Goal: Transaction & Acquisition: Purchase product/service

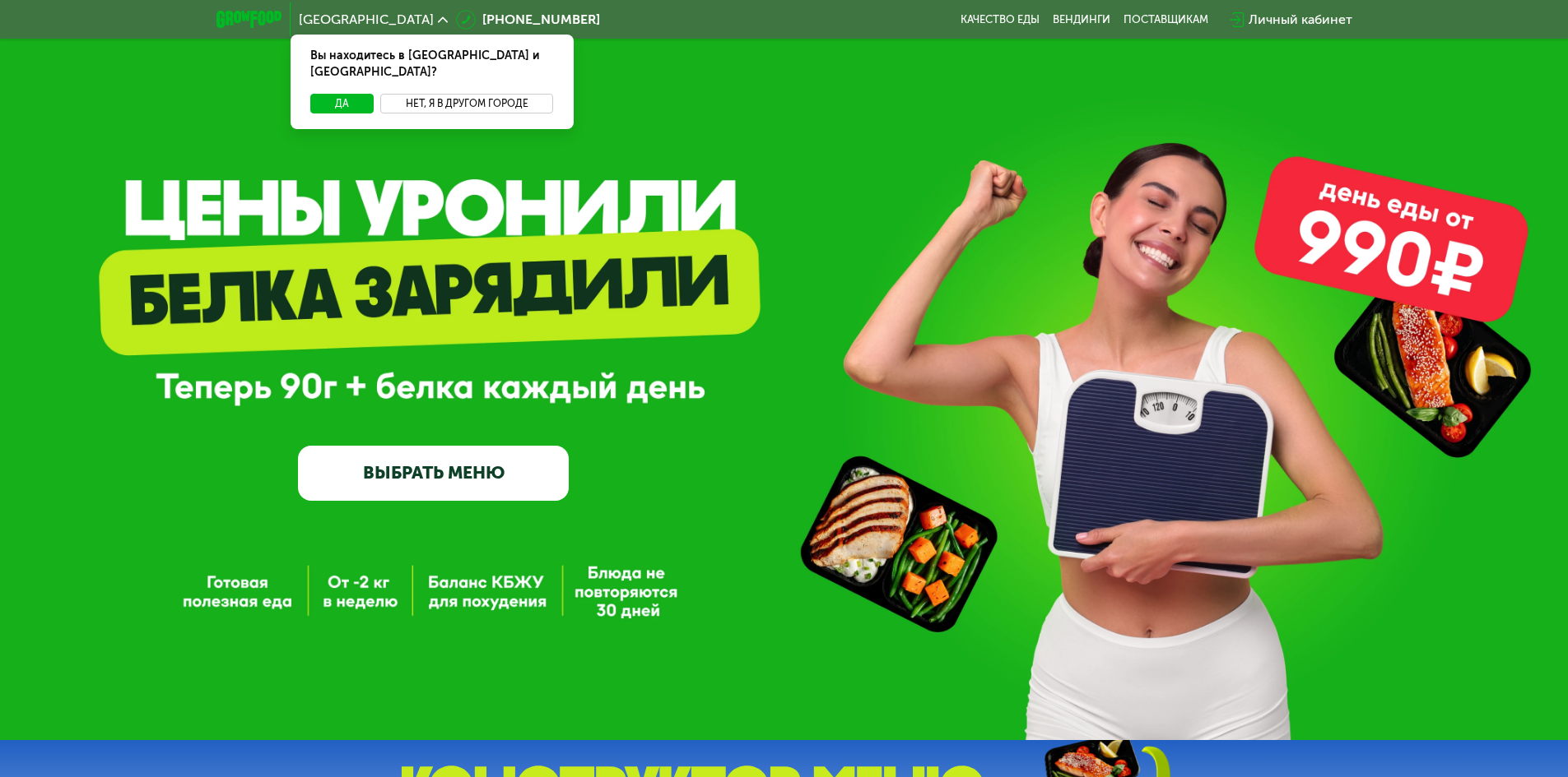
click at [447, 94] on button "Нет, я в другом городе" at bounding box center [467, 104] width 174 height 20
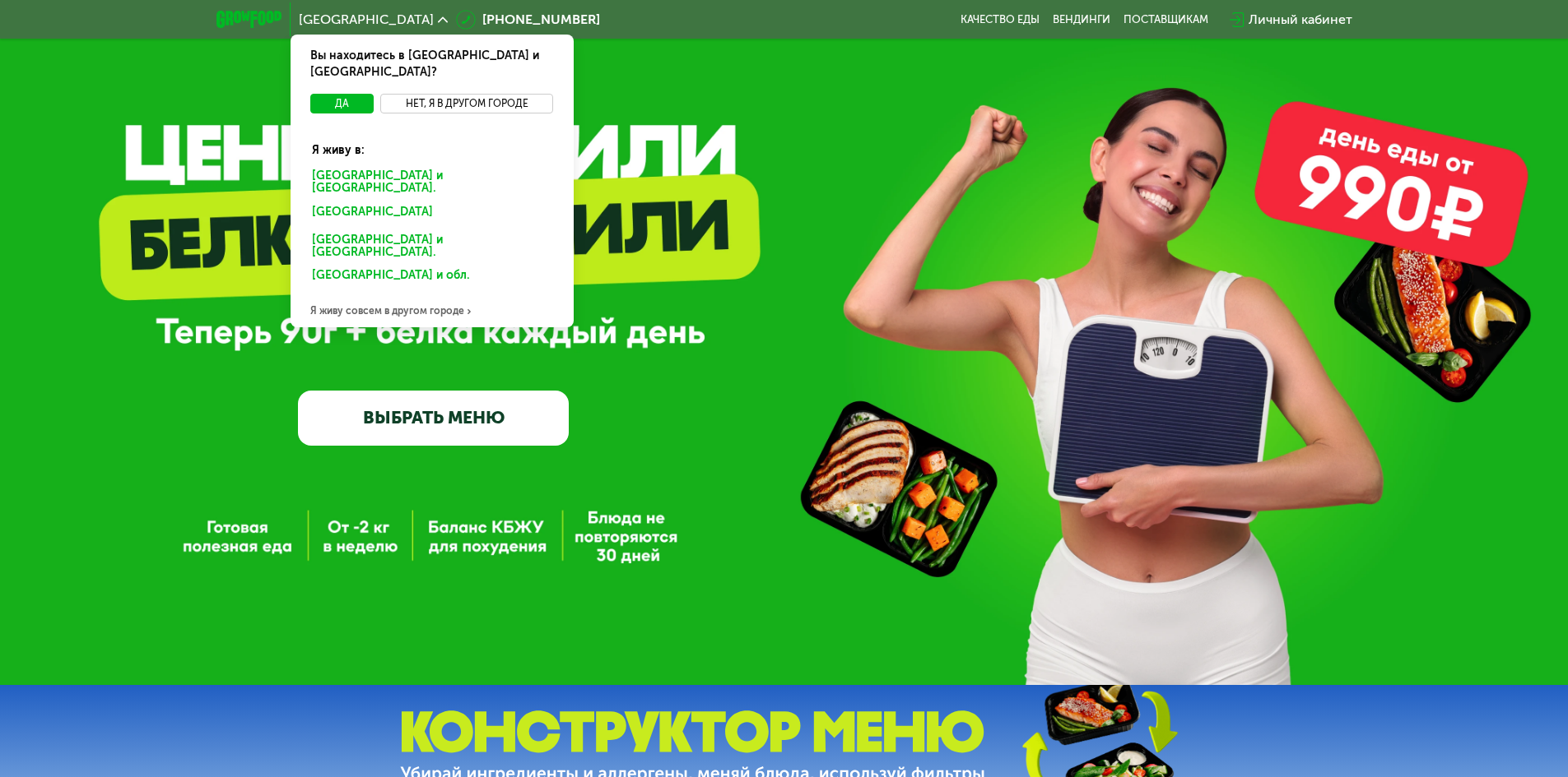
scroll to position [82, 0]
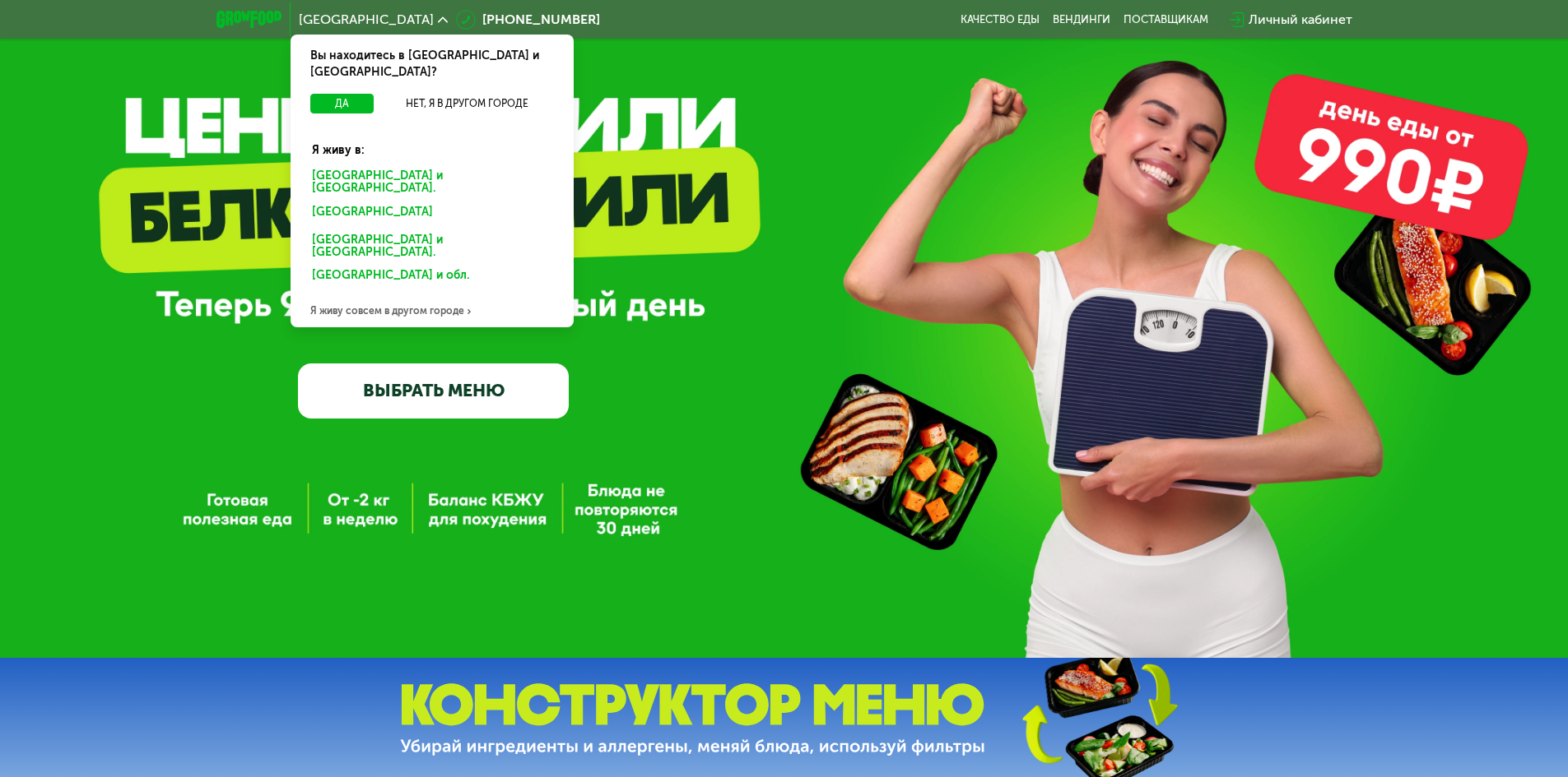
click at [394, 295] on div "Я живу совсем в другом городе" at bounding box center [432, 311] width 283 height 33
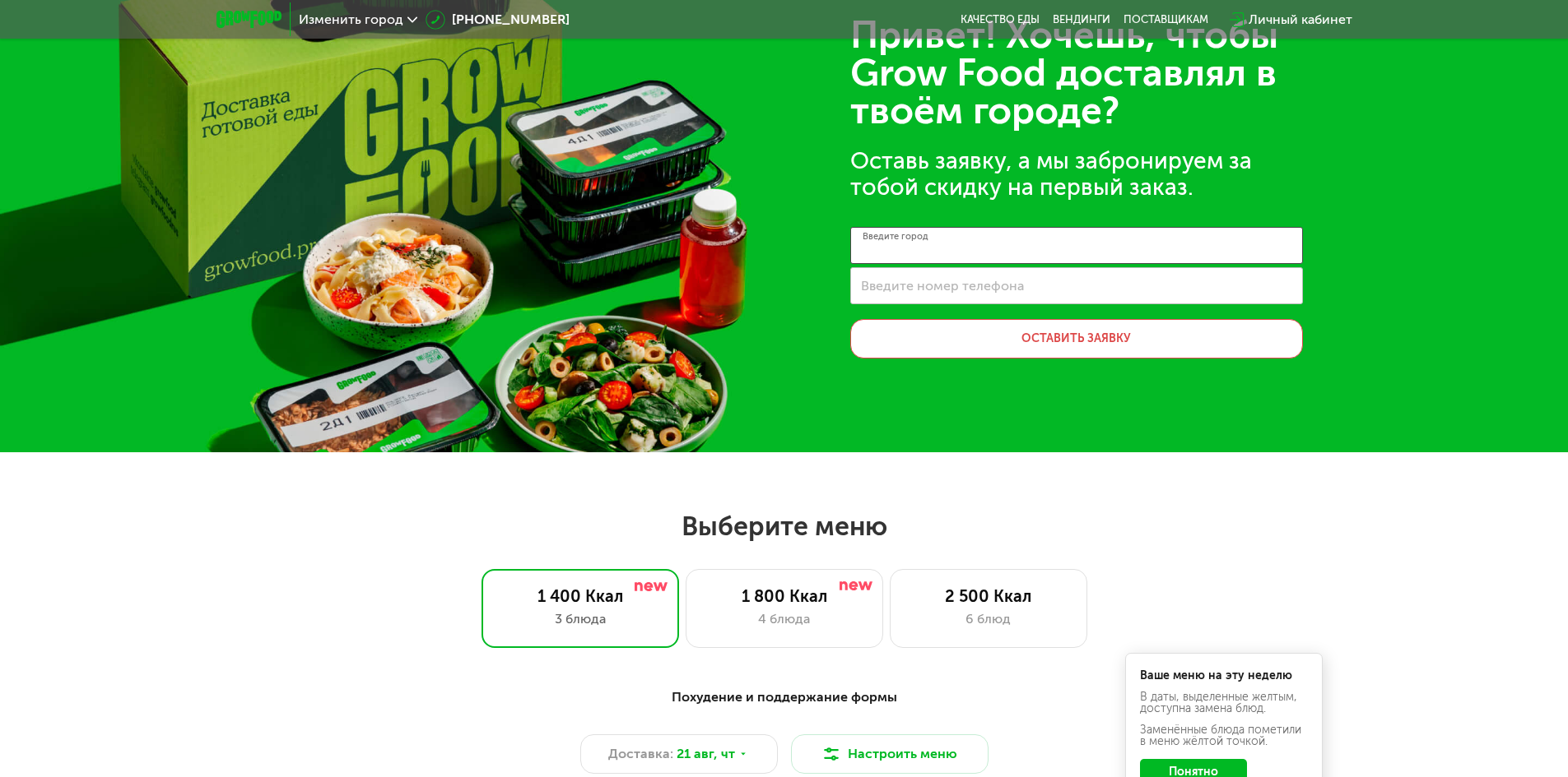
click at [986, 250] on input "Введите город" at bounding box center [1077, 245] width 453 height 37
type input "*******"
click at [985, 296] on input "Введите номер телефона" at bounding box center [1077, 286] width 453 height 37
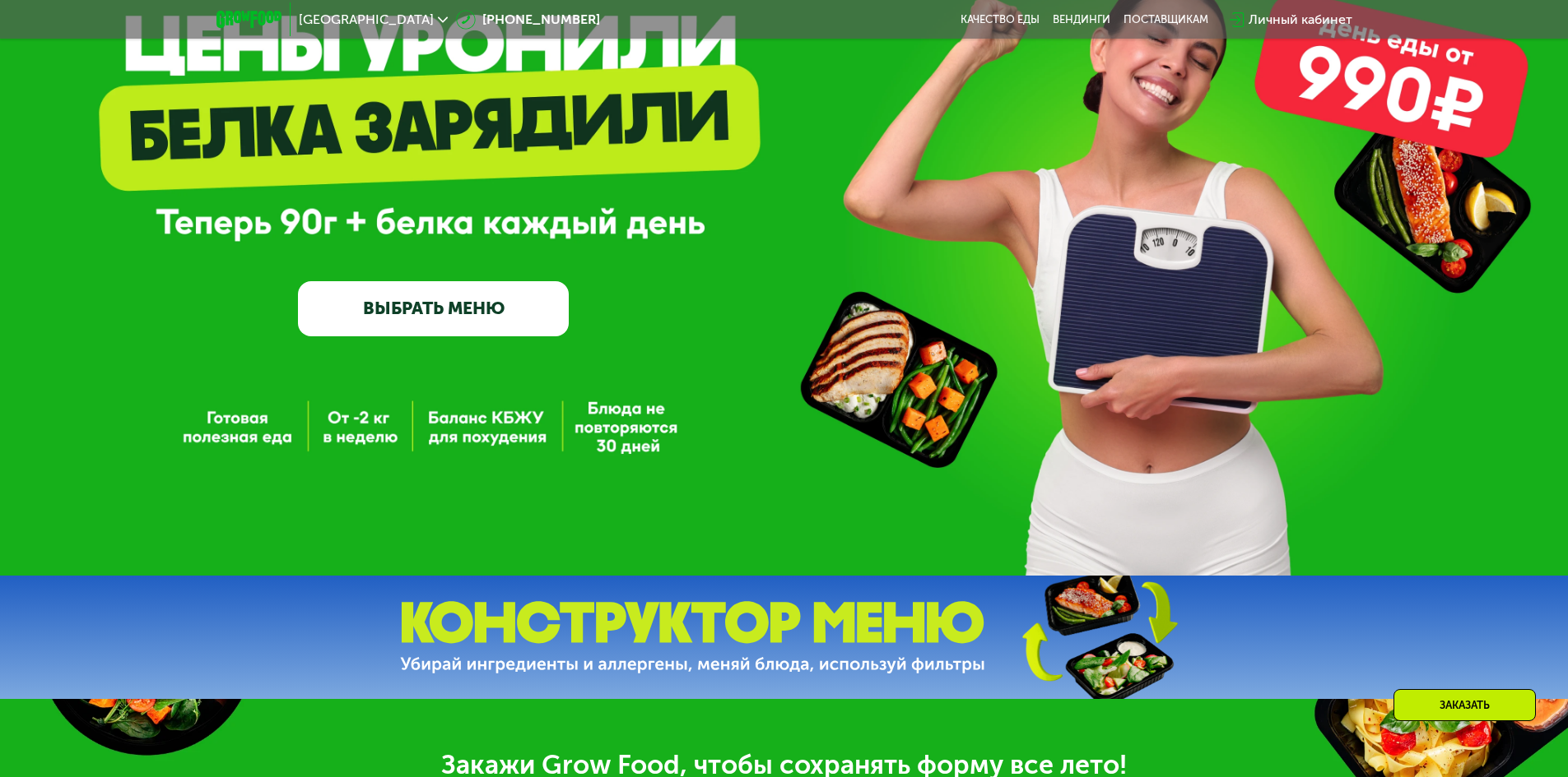
click at [440, 310] on link "ВЫБРАТЬ МЕНЮ" at bounding box center [433, 308] width 271 height 54
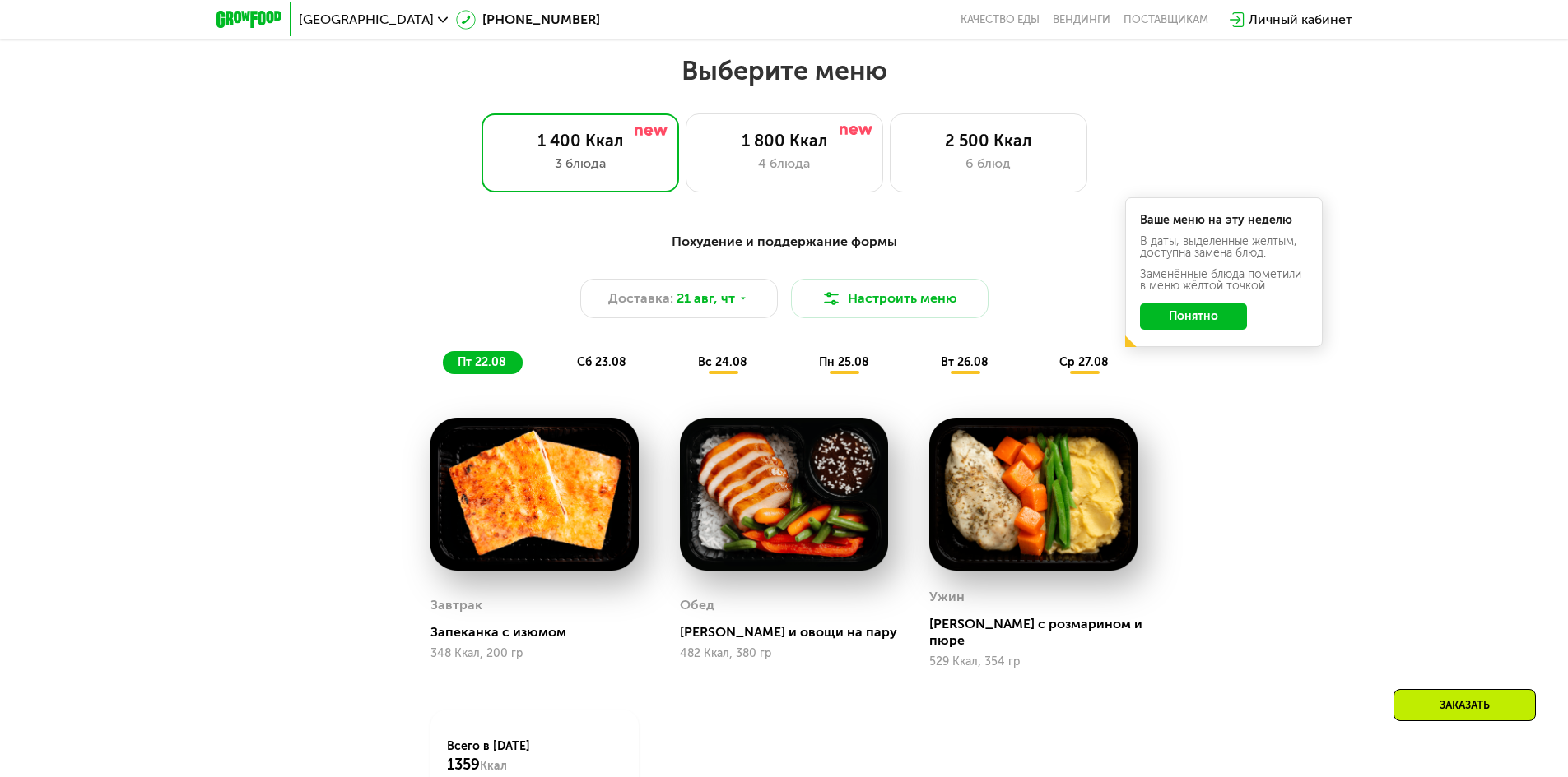
scroll to position [905, 0]
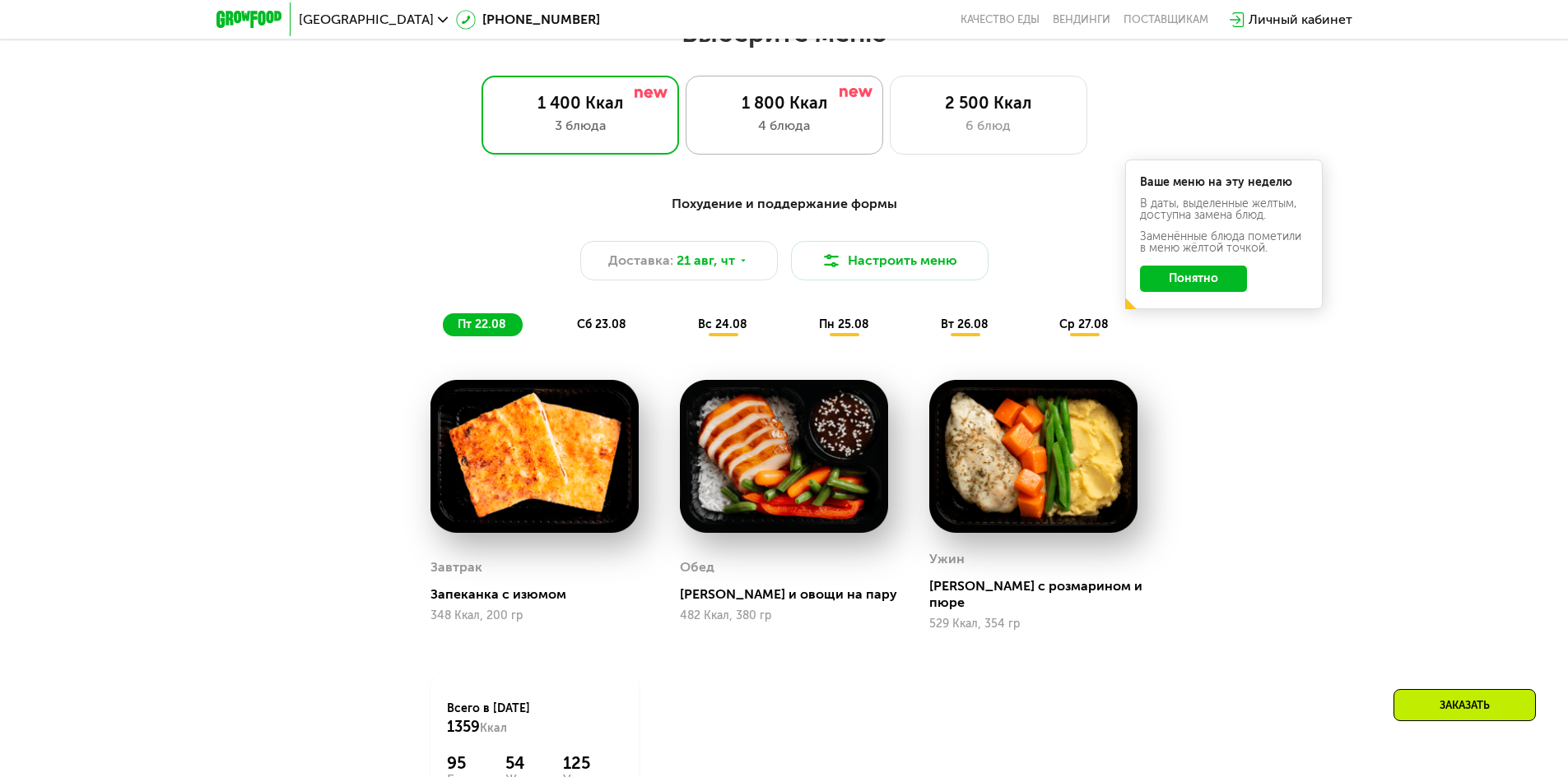
click at [814, 108] on div "1 800 Ккал" at bounding box center [784, 103] width 163 height 20
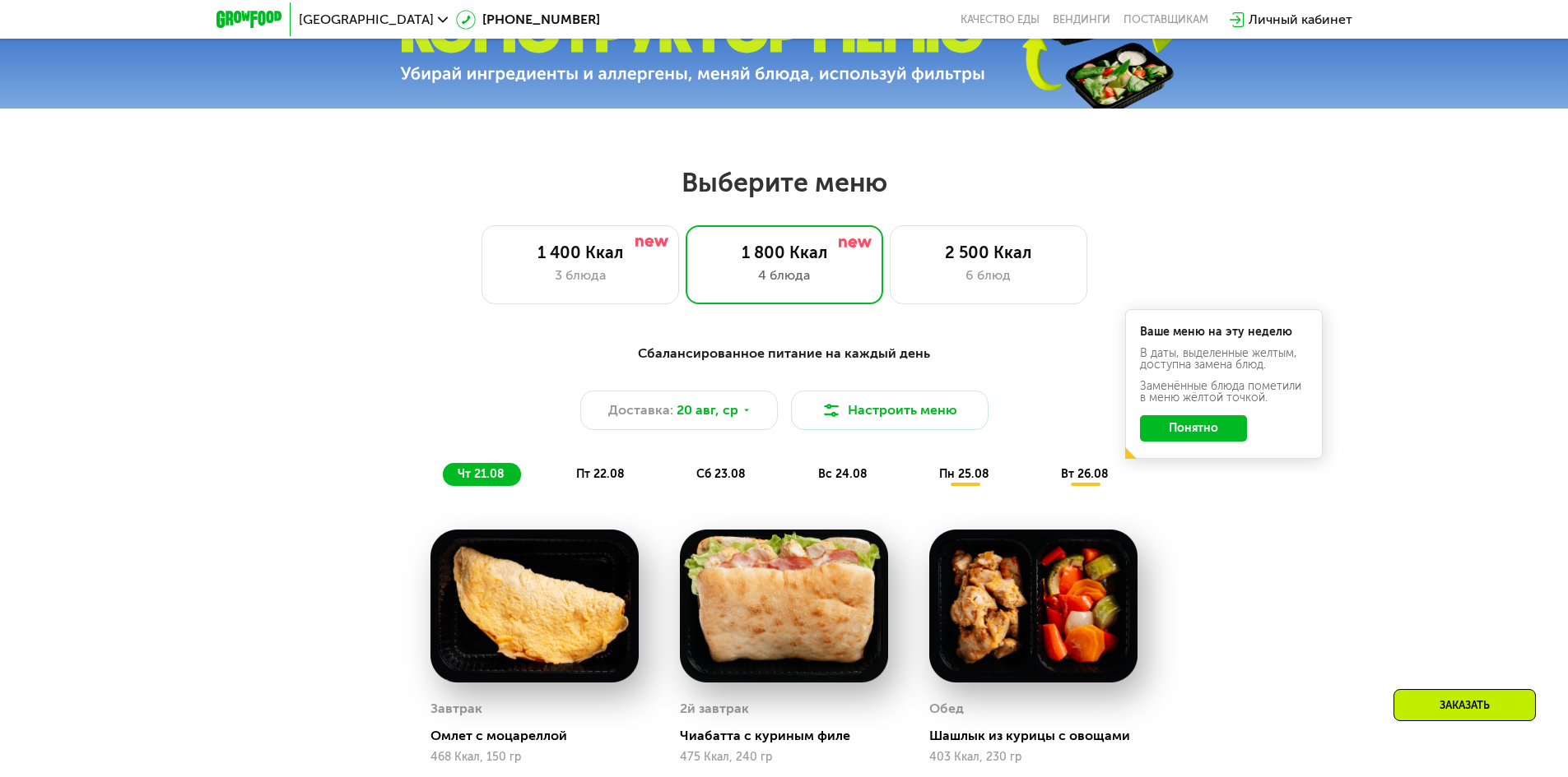
scroll to position [740, 0]
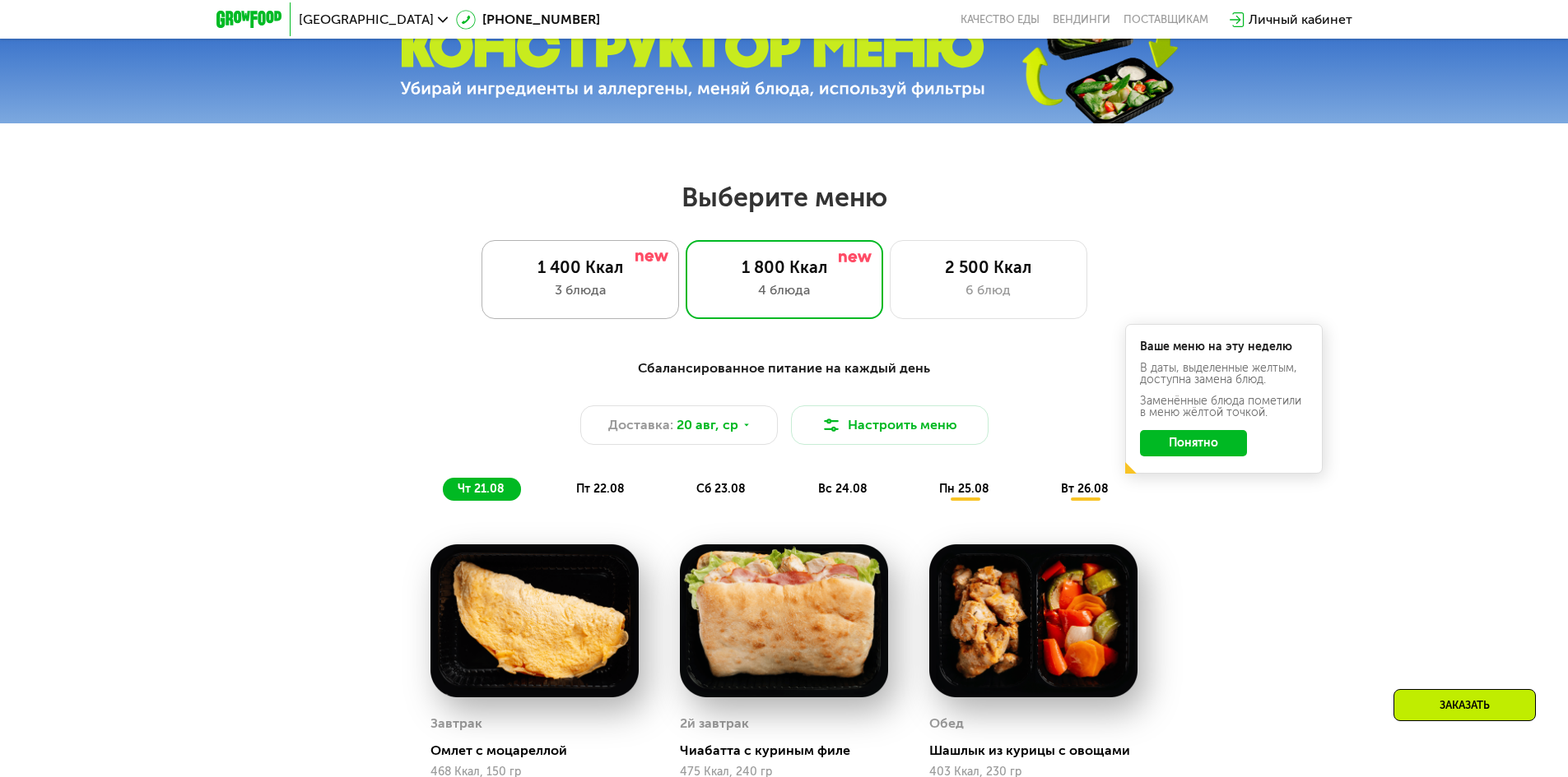
click at [613, 274] on div "1 400 Ккал" at bounding box center [580, 268] width 163 height 20
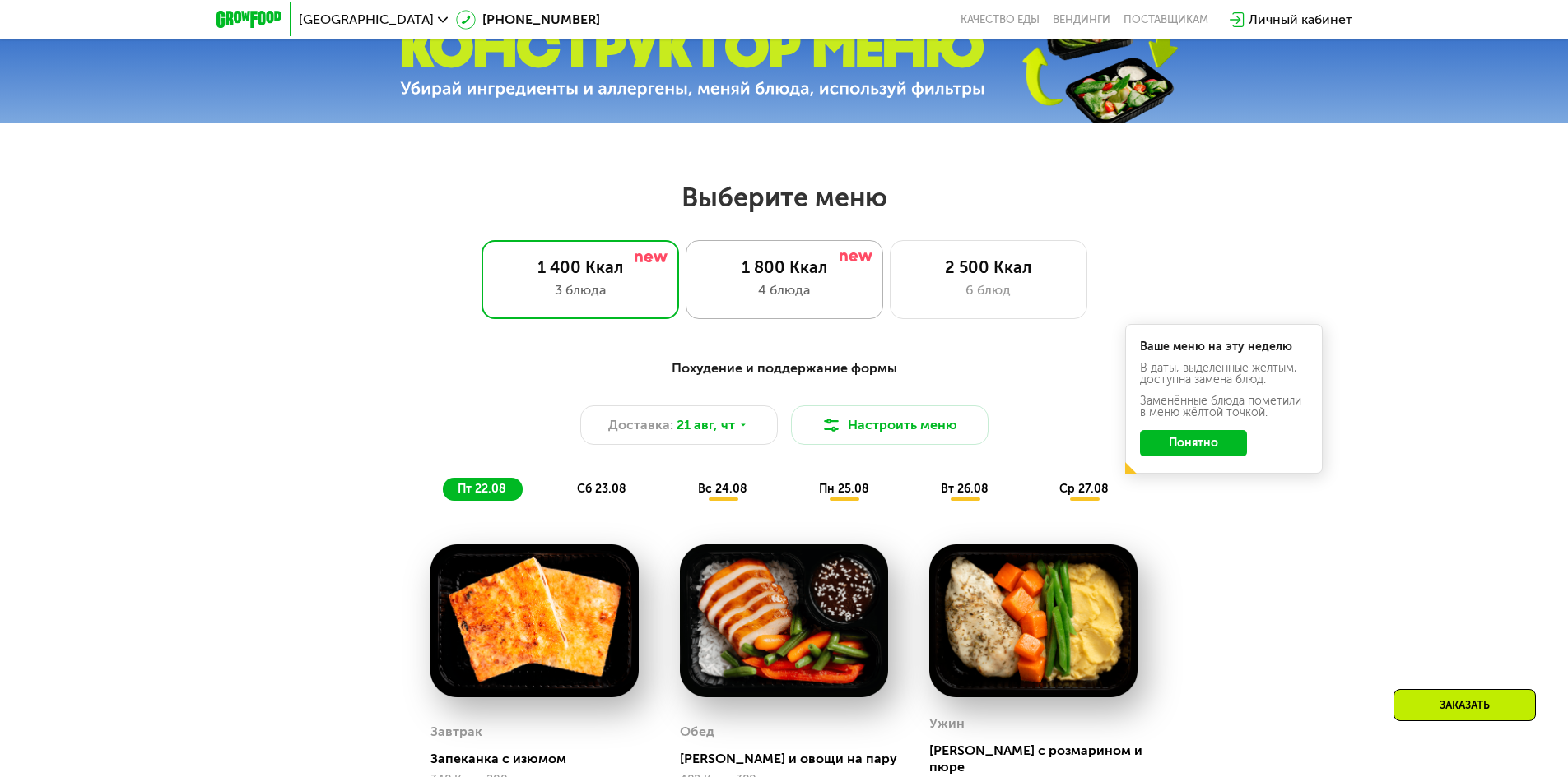
click at [787, 276] on div "1 800 Ккал" at bounding box center [784, 268] width 163 height 20
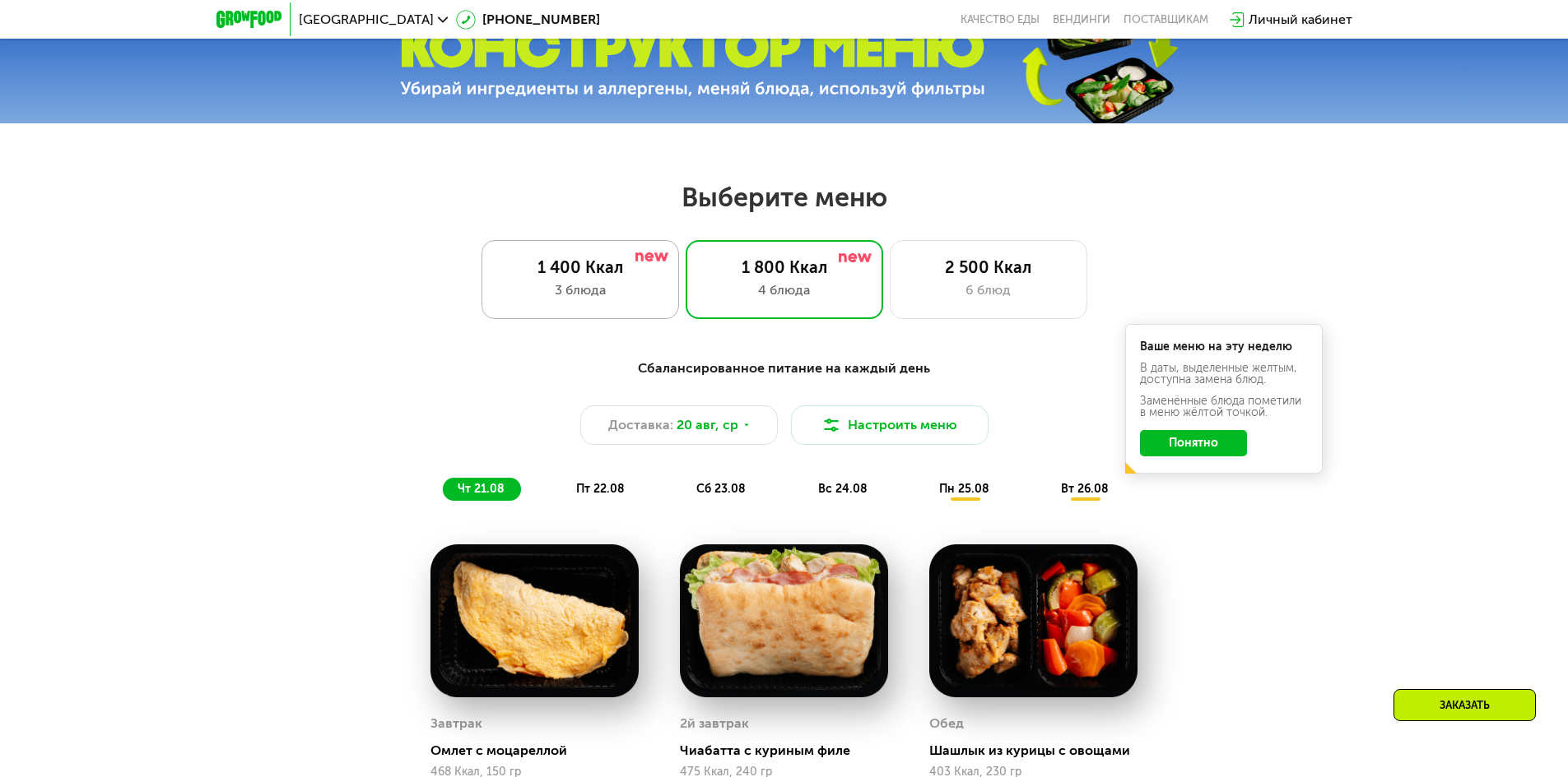
click at [655, 264] on div at bounding box center [652, 257] width 33 height 14
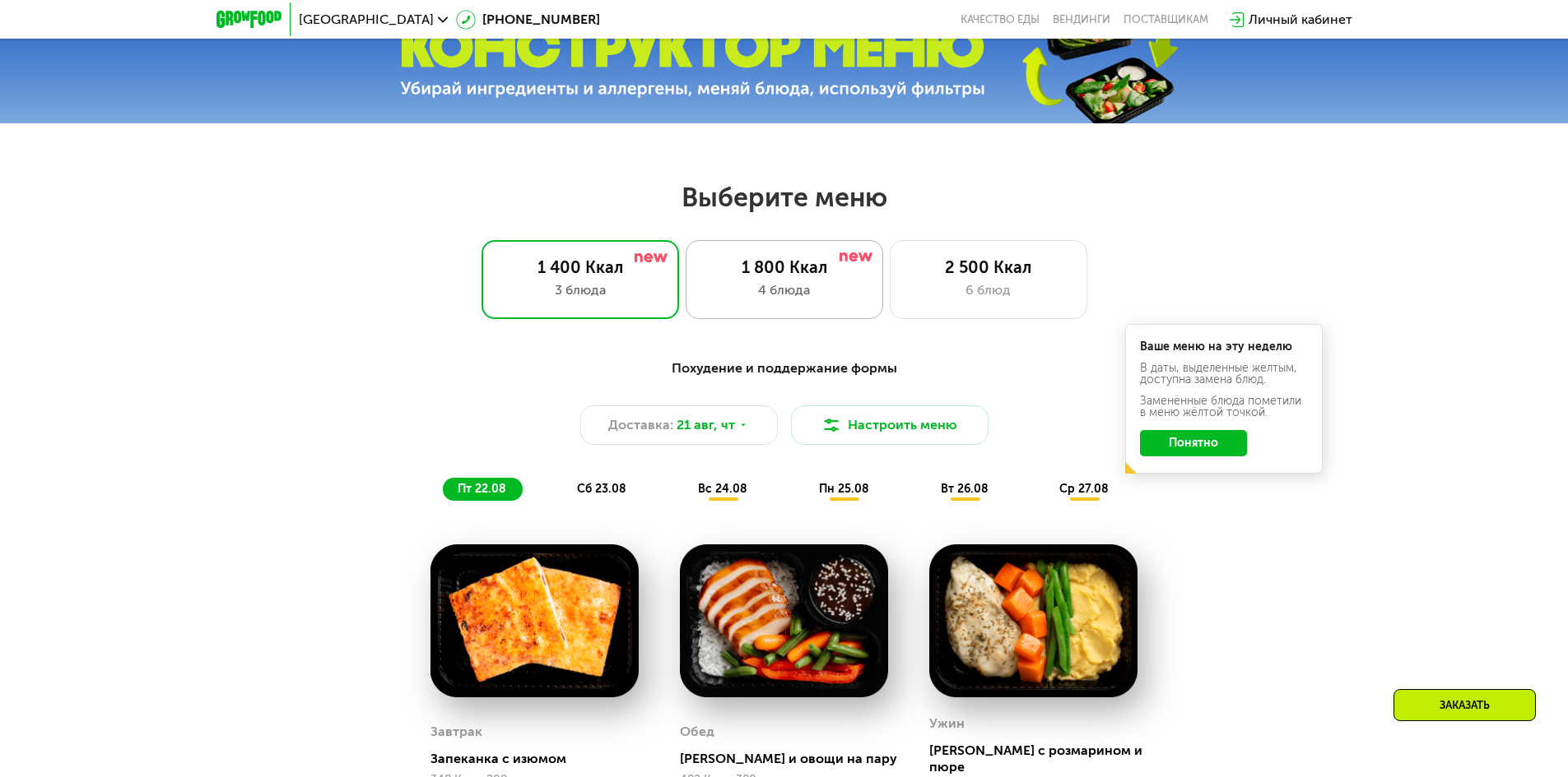
click at [766, 289] on div "4 блюда" at bounding box center [784, 290] width 163 height 20
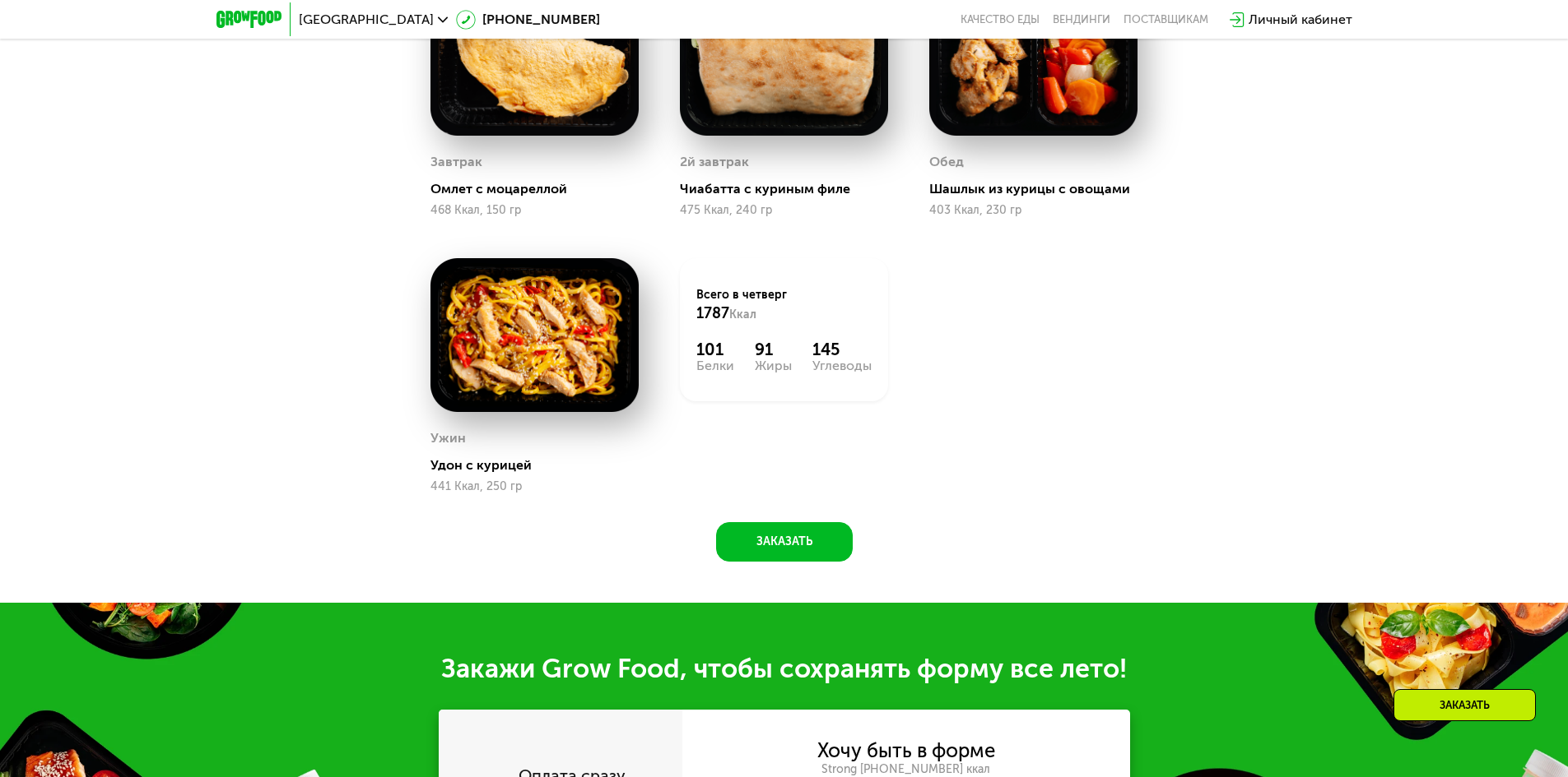
scroll to position [1316, 0]
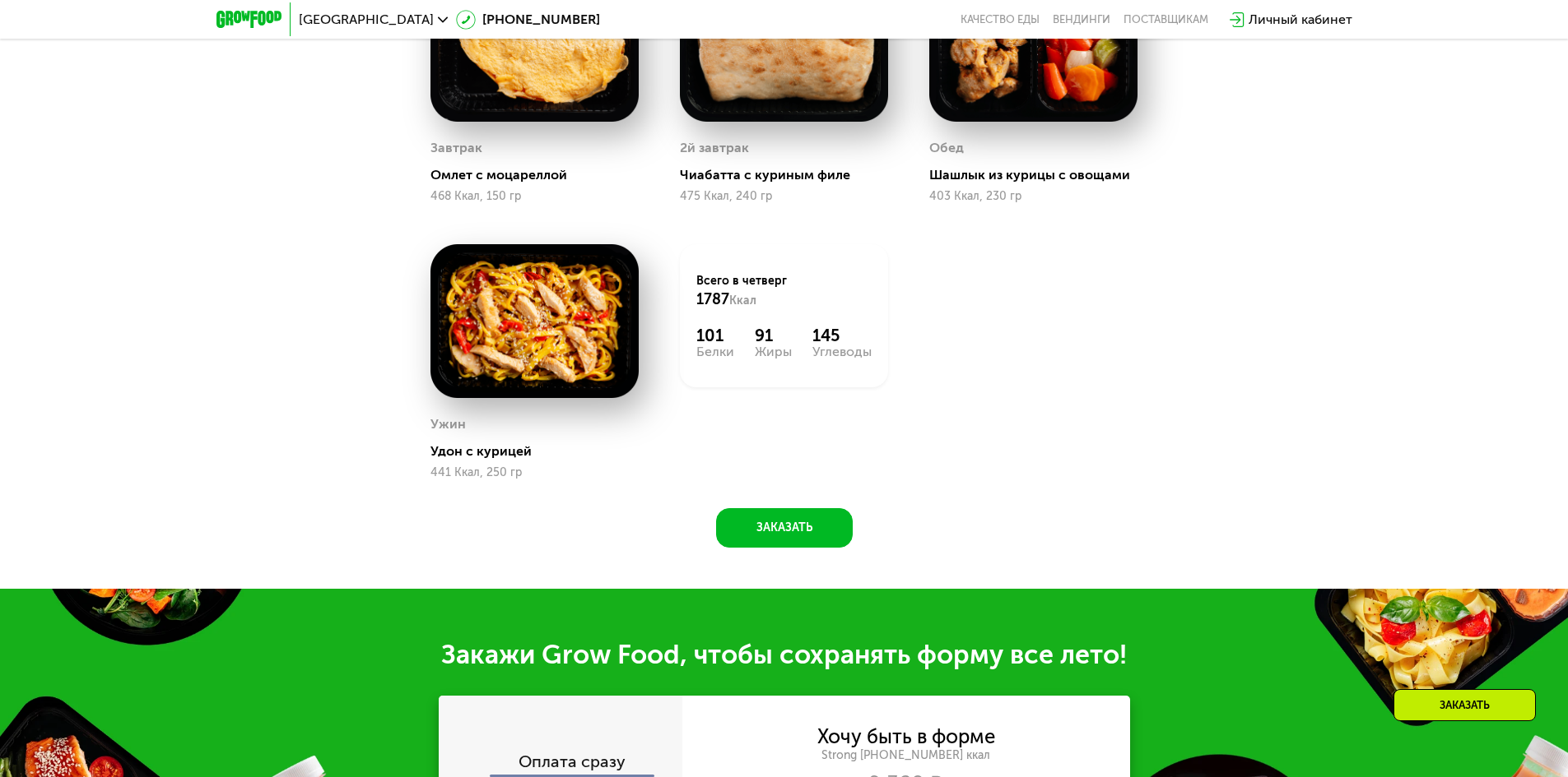
click at [546, 341] on img at bounding box center [534, 321] width 208 height 154
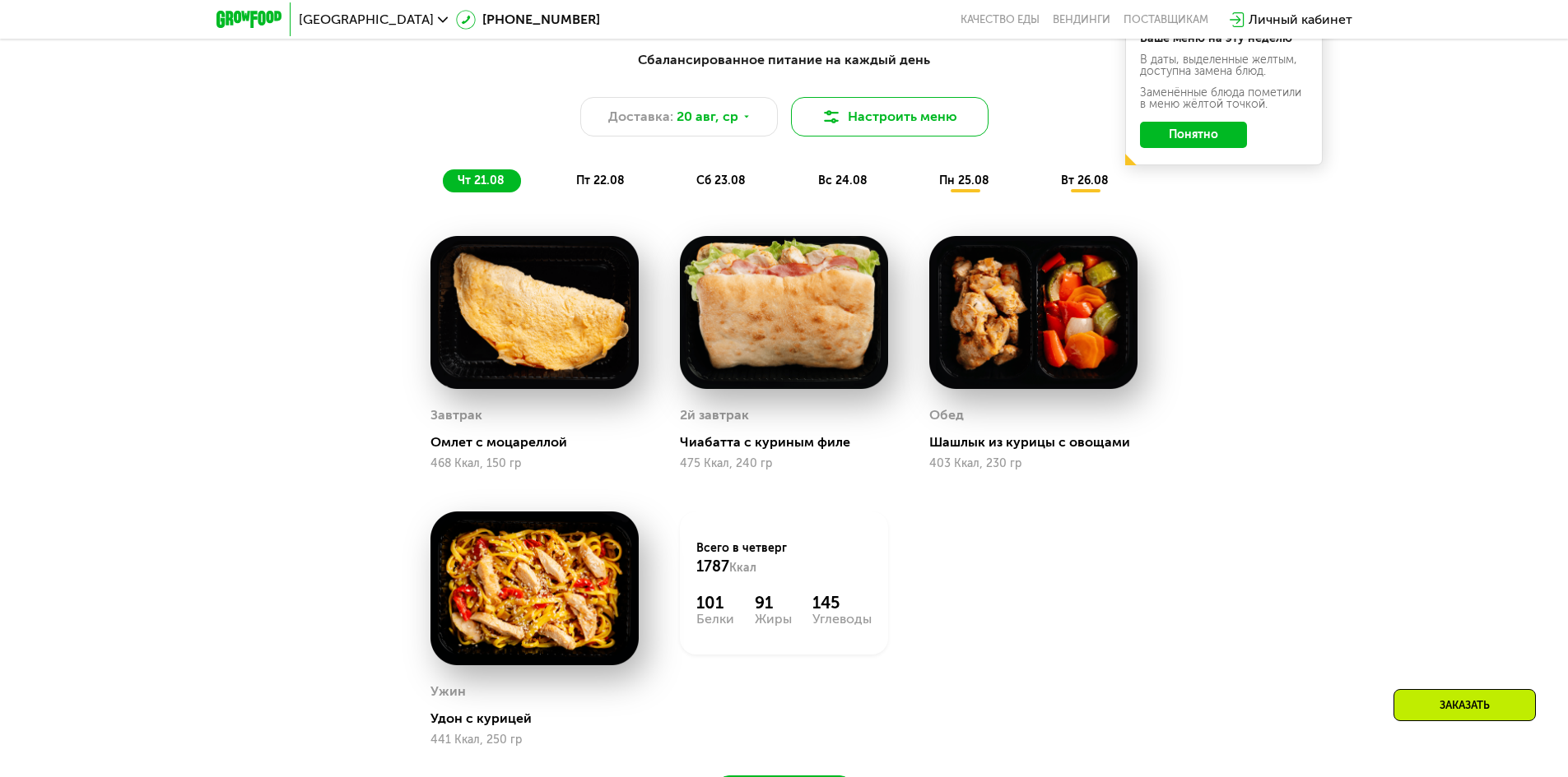
scroll to position [905, 0]
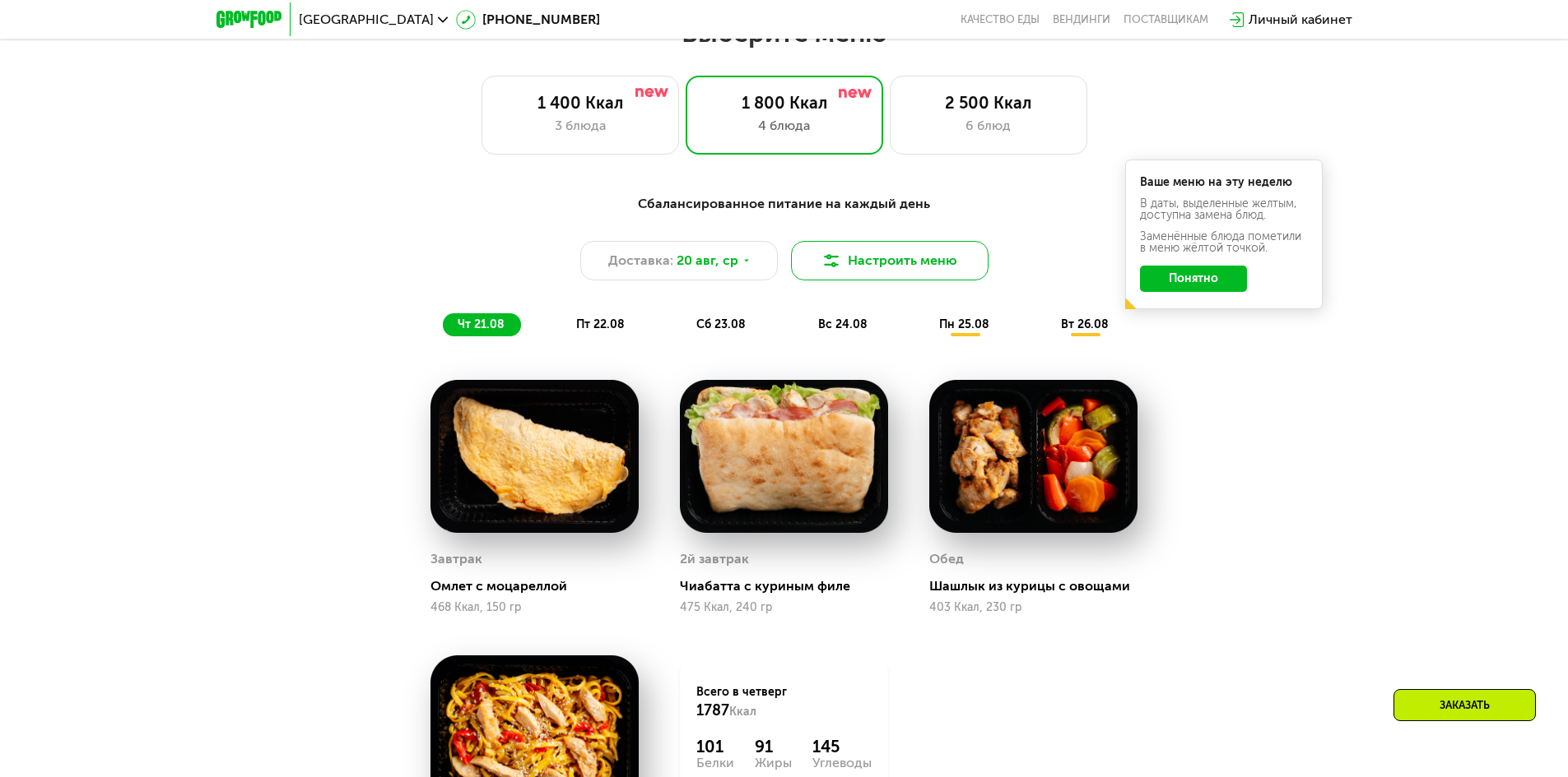
click at [938, 262] on button "Настроить меню" at bounding box center [889, 261] width 197 height 40
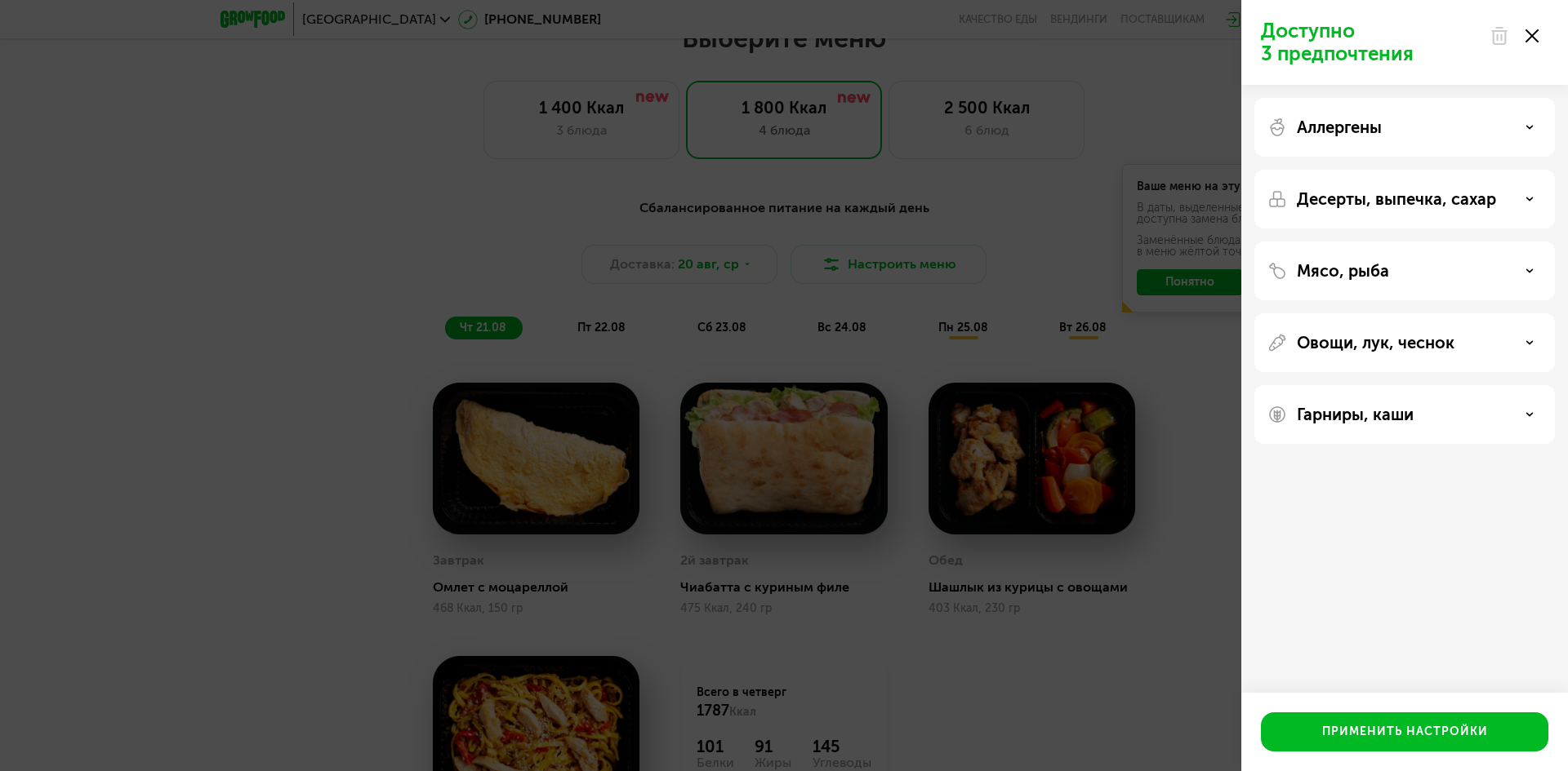
click at [1537, 32] on use at bounding box center [1532, 36] width 13 height 13
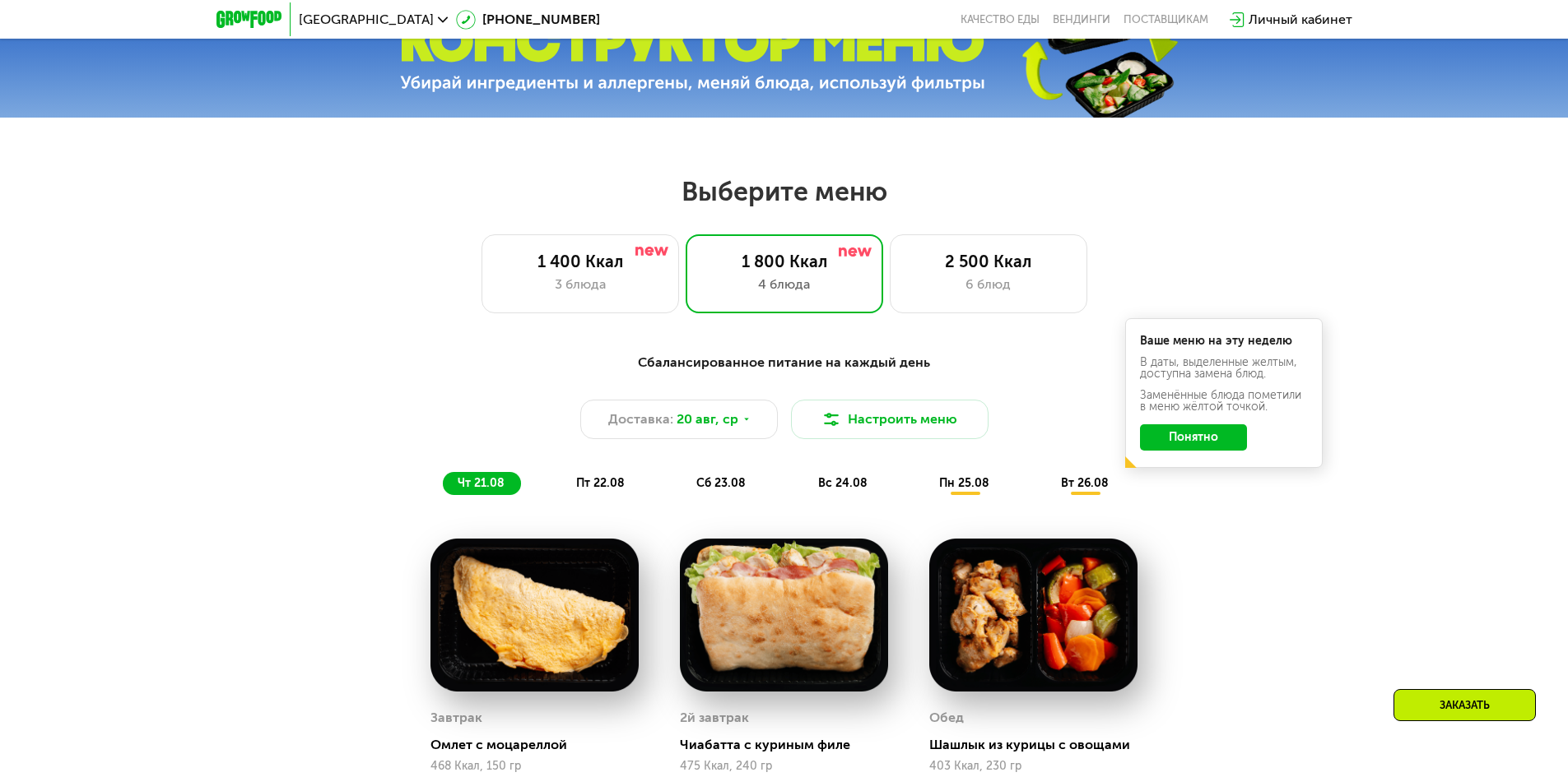
scroll to position [740, 0]
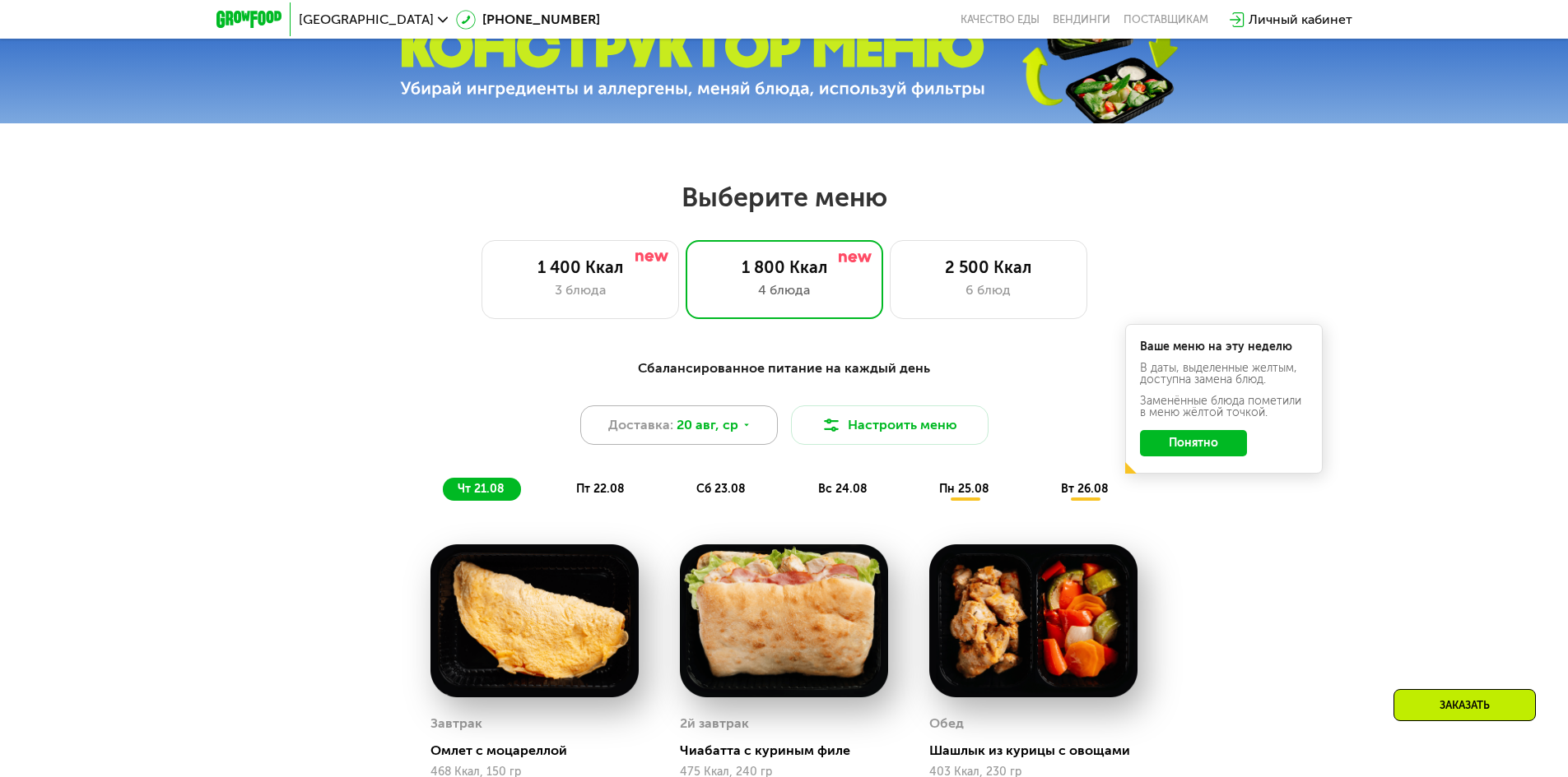
click at [729, 429] on span "20 авг, ср" at bounding box center [707, 425] width 61 height 20
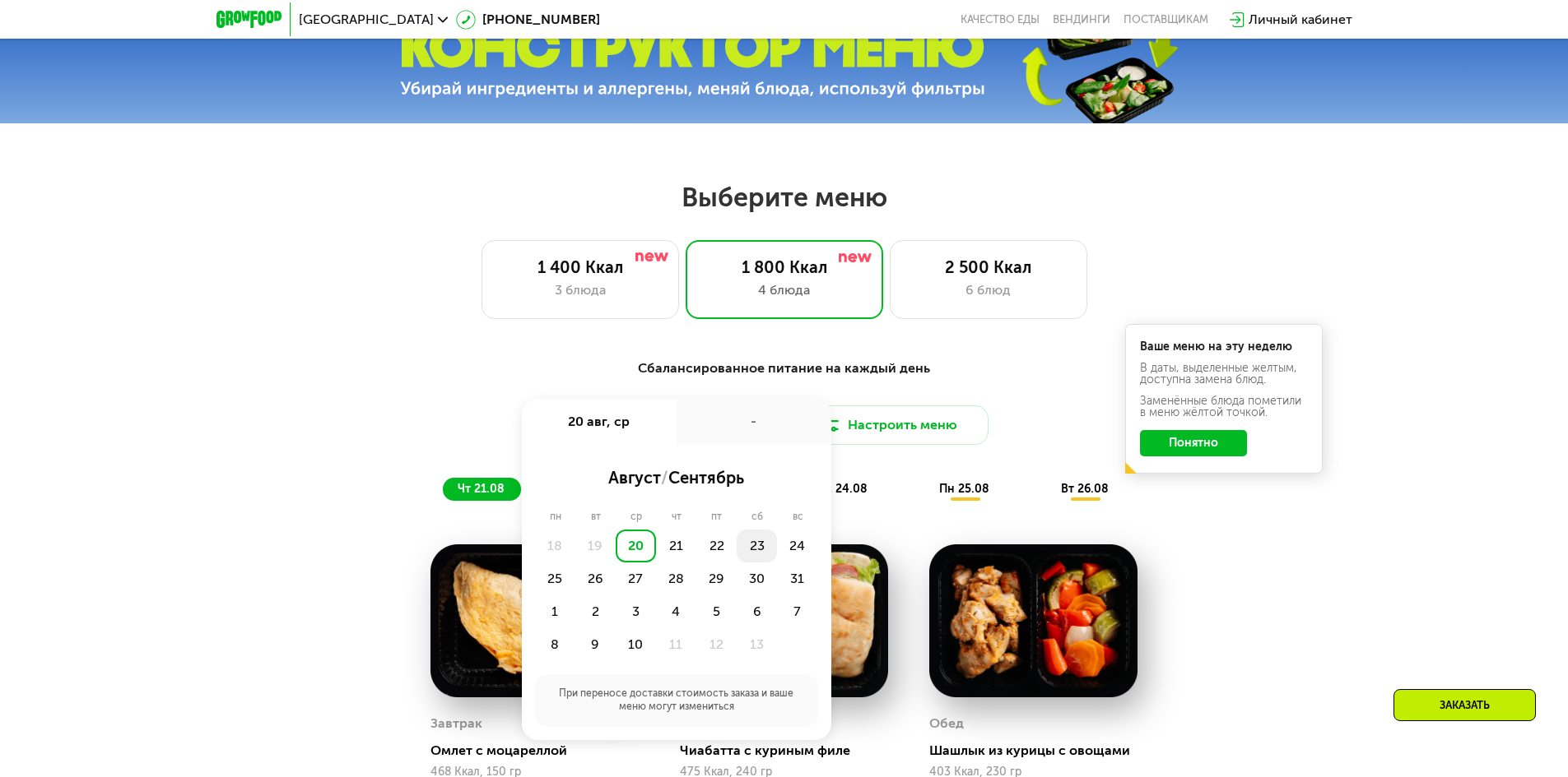
click at [777, 556] on div "23" at bounding box center [797, 546] width 41 height 33
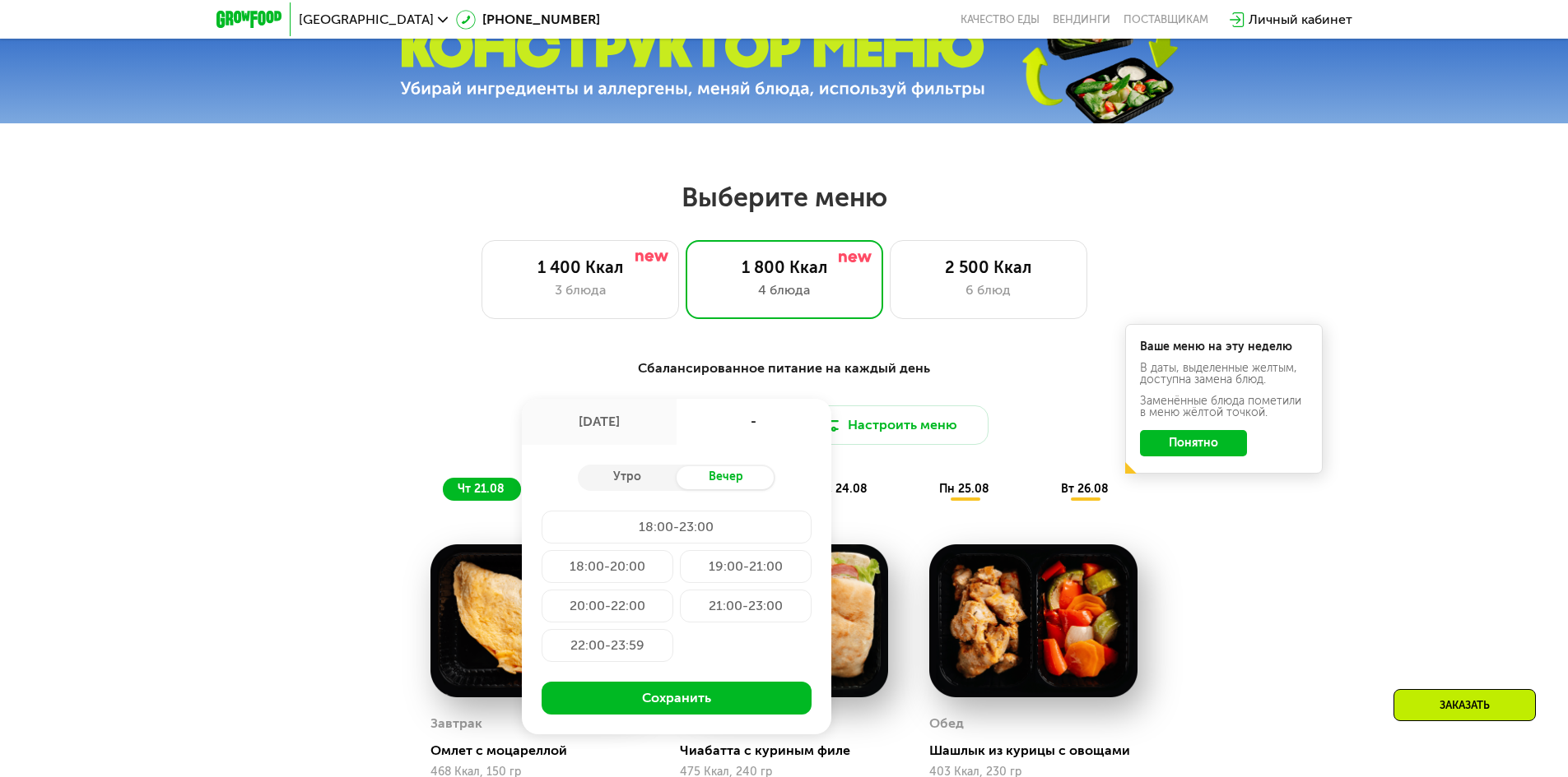
click at [450, 391] on div "Сбалансированное питание на каждый день Доставка: [DATE] авг, сб - Утро Вечер 1…" at bounding box center [784, 430] width 975 height 142
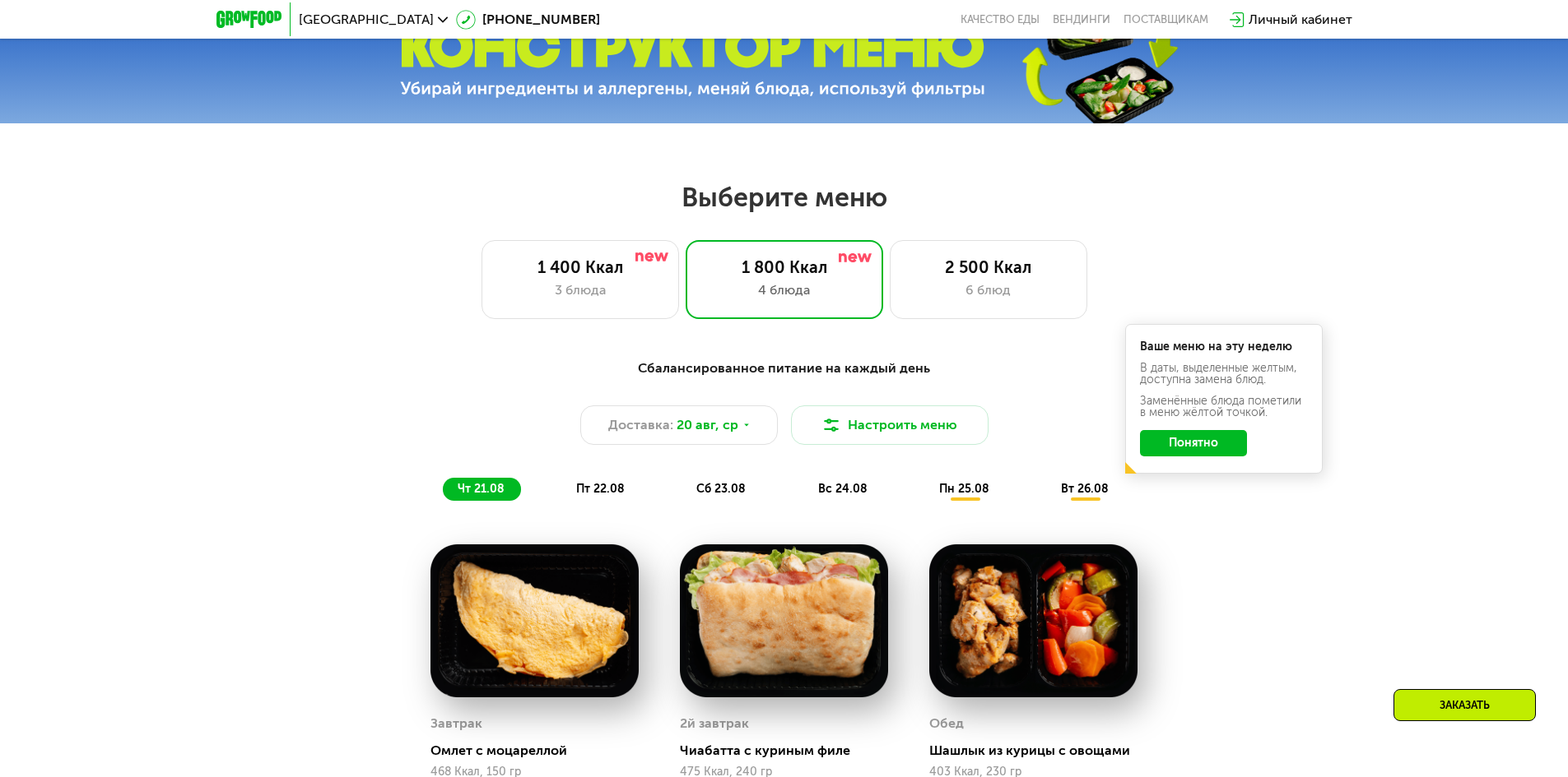
scroll to position [823, 0]
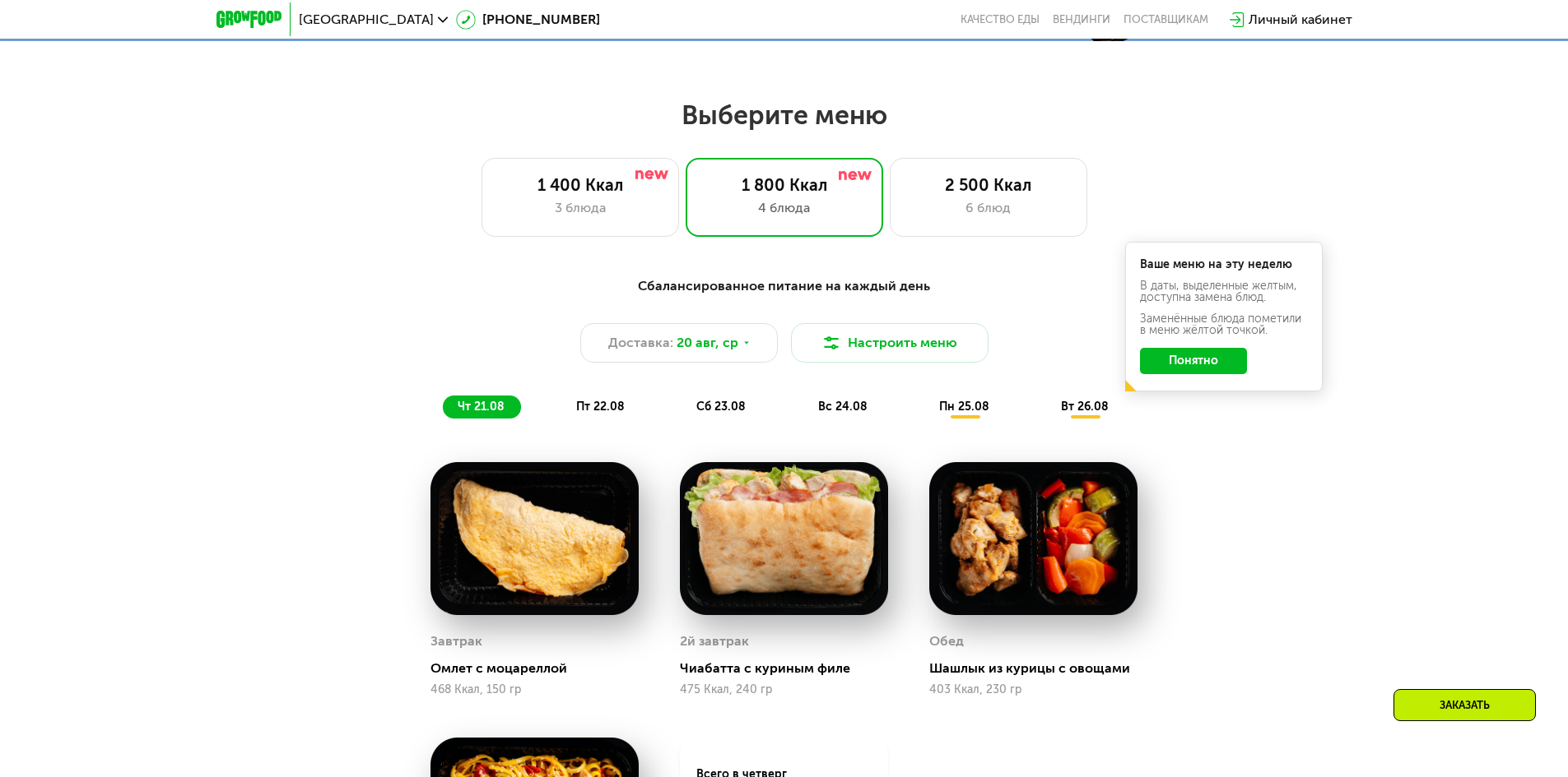
click at [583, 410] on span "пт 22.08" at bounding box center [601, 407] width 49 height 14
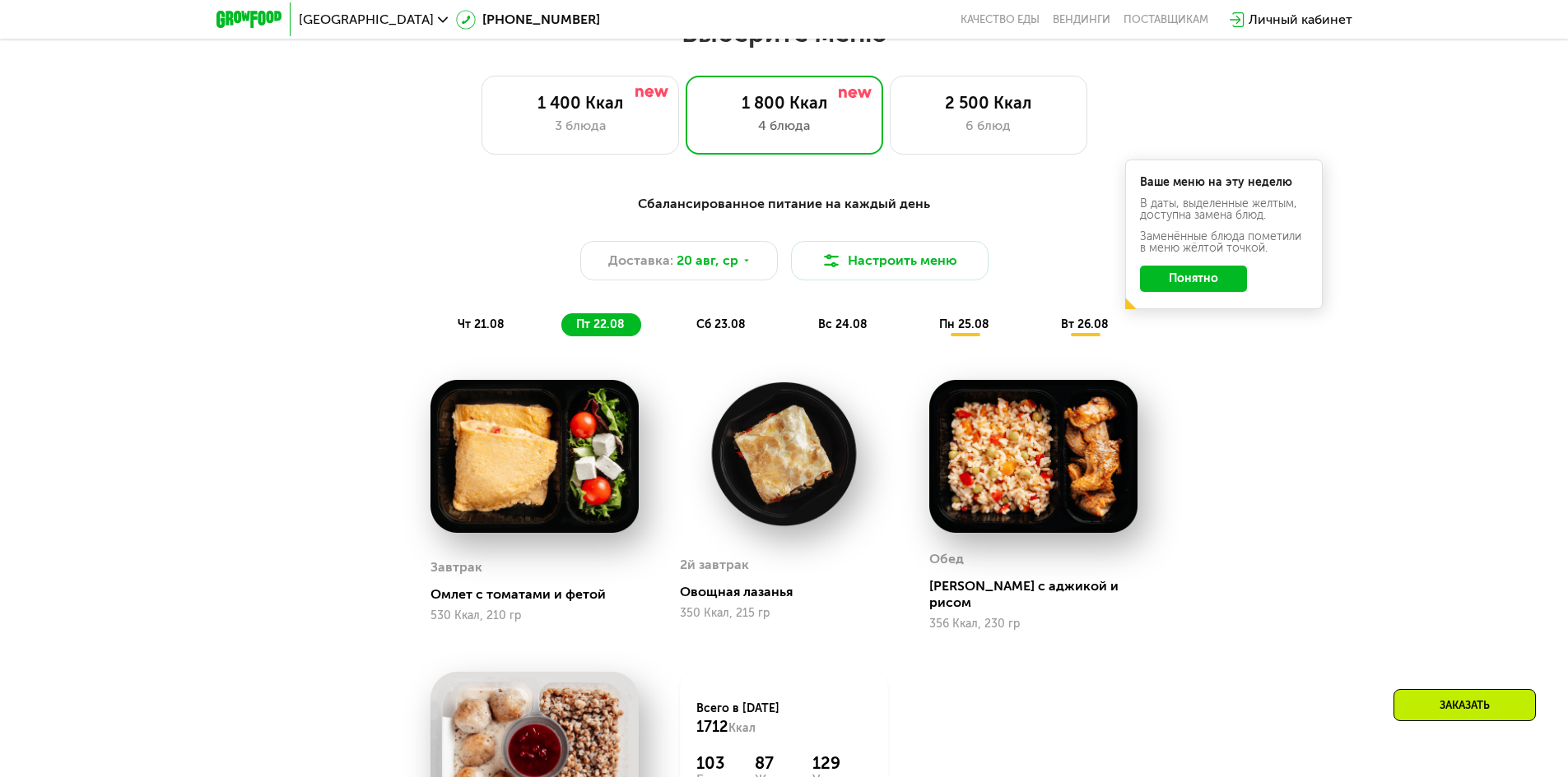
scroll to position [987, 0]
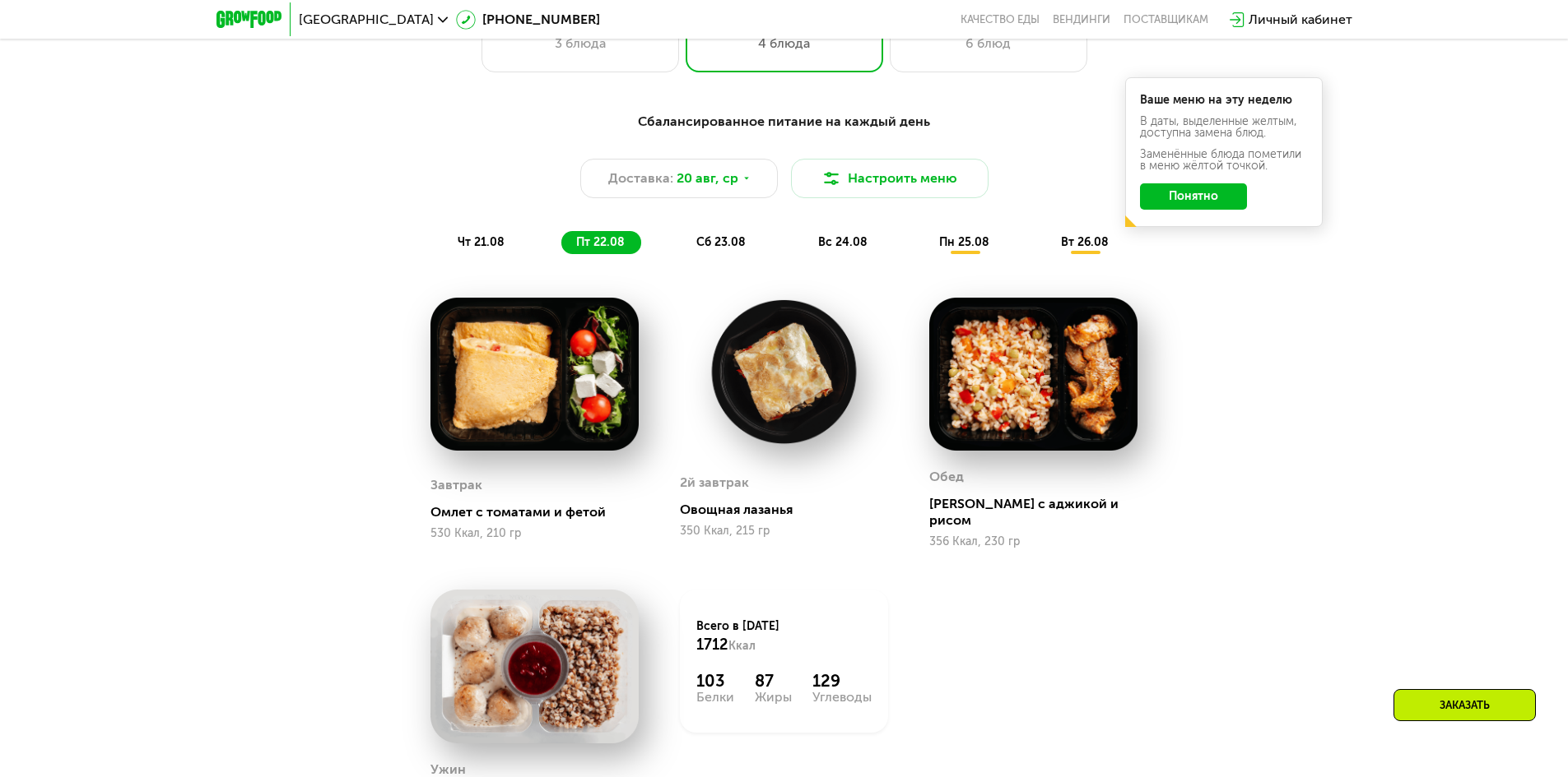
click at [711, 249] on span "сб 23.08" at bounding box center [720, 242] width 50 height 14
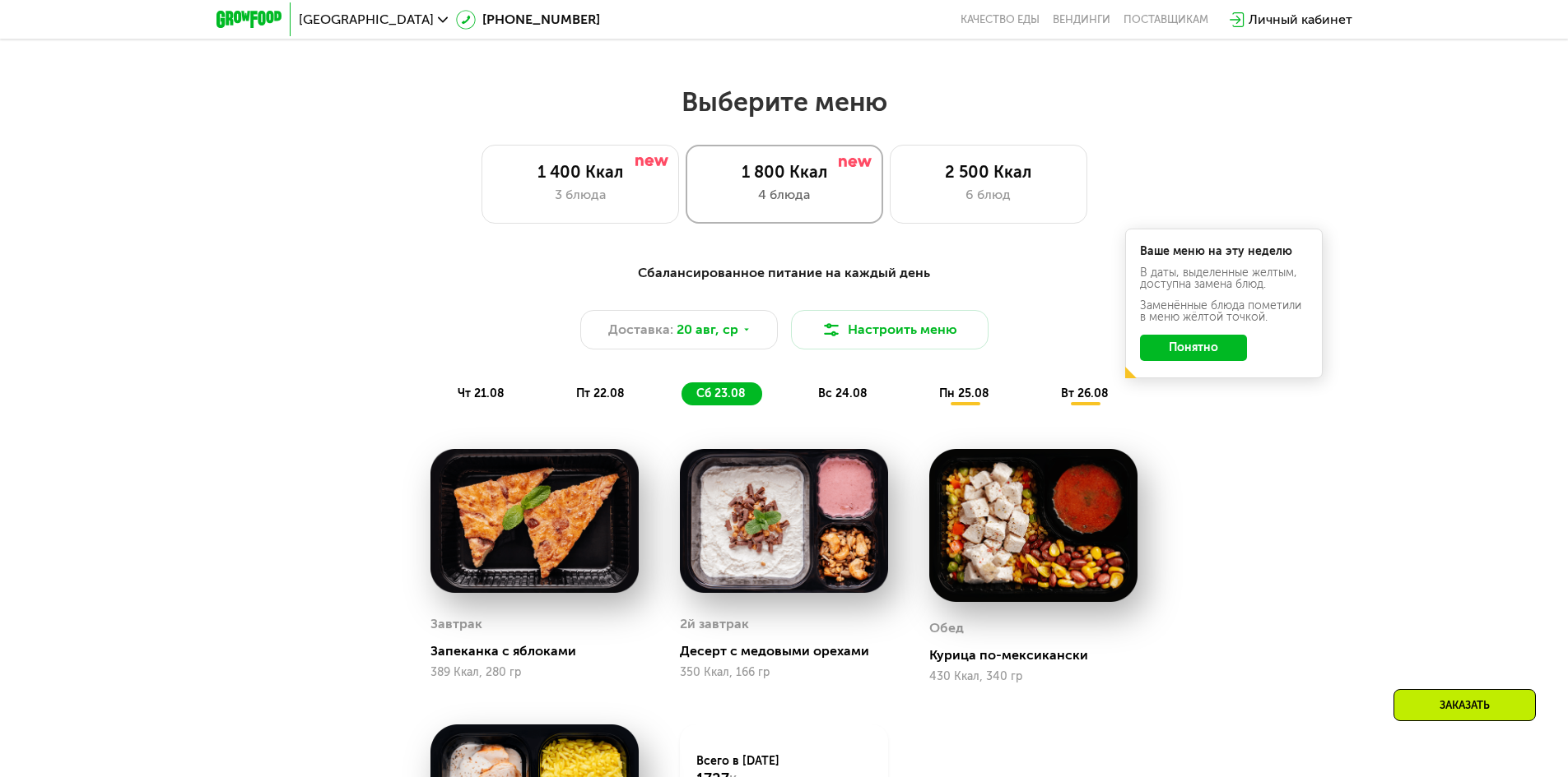
scroll to position [823, 0]
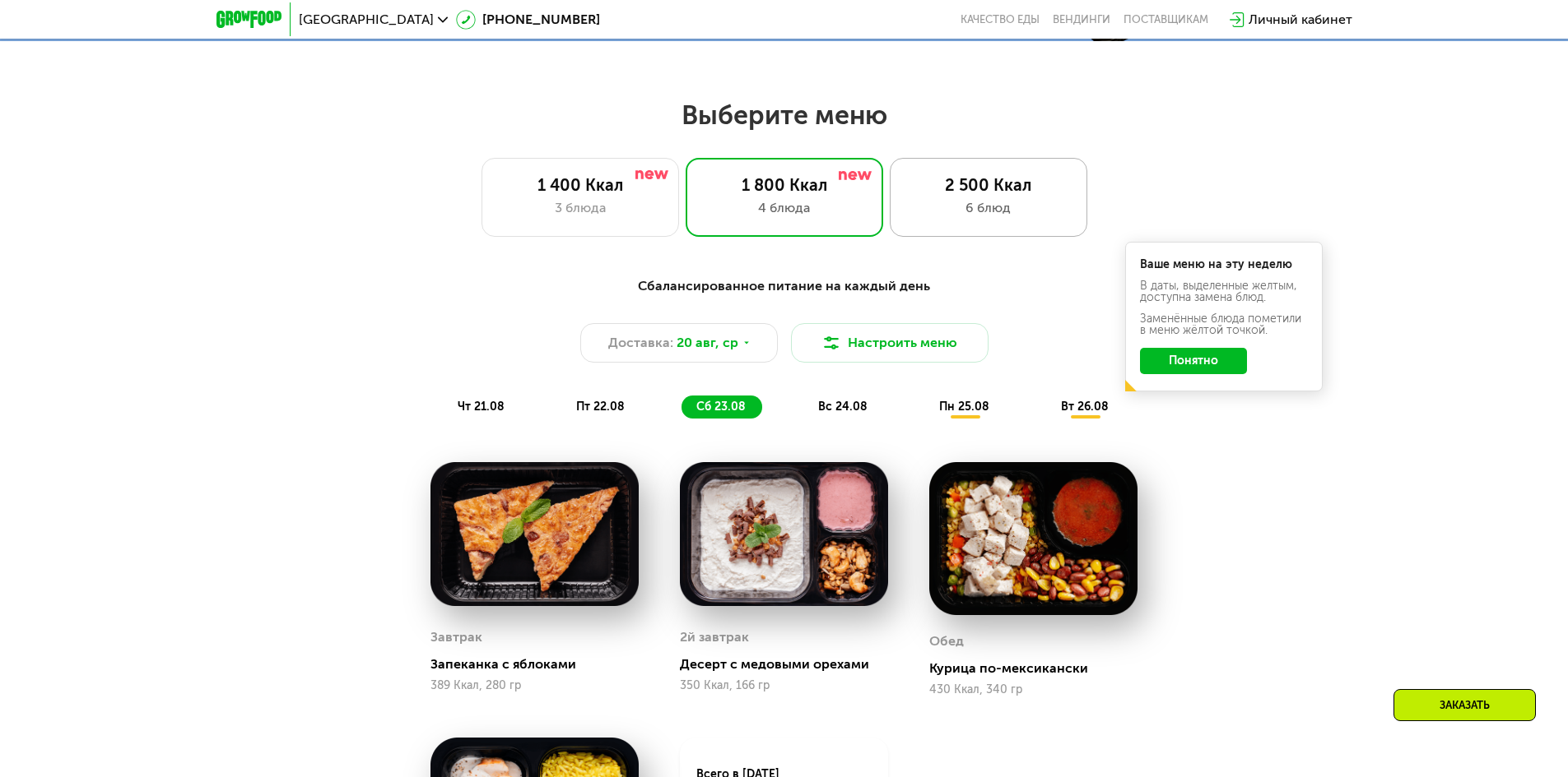
click at [980, 195] on div "2 500 Ккал" at bounding box center [988, 185] width 163 height 20
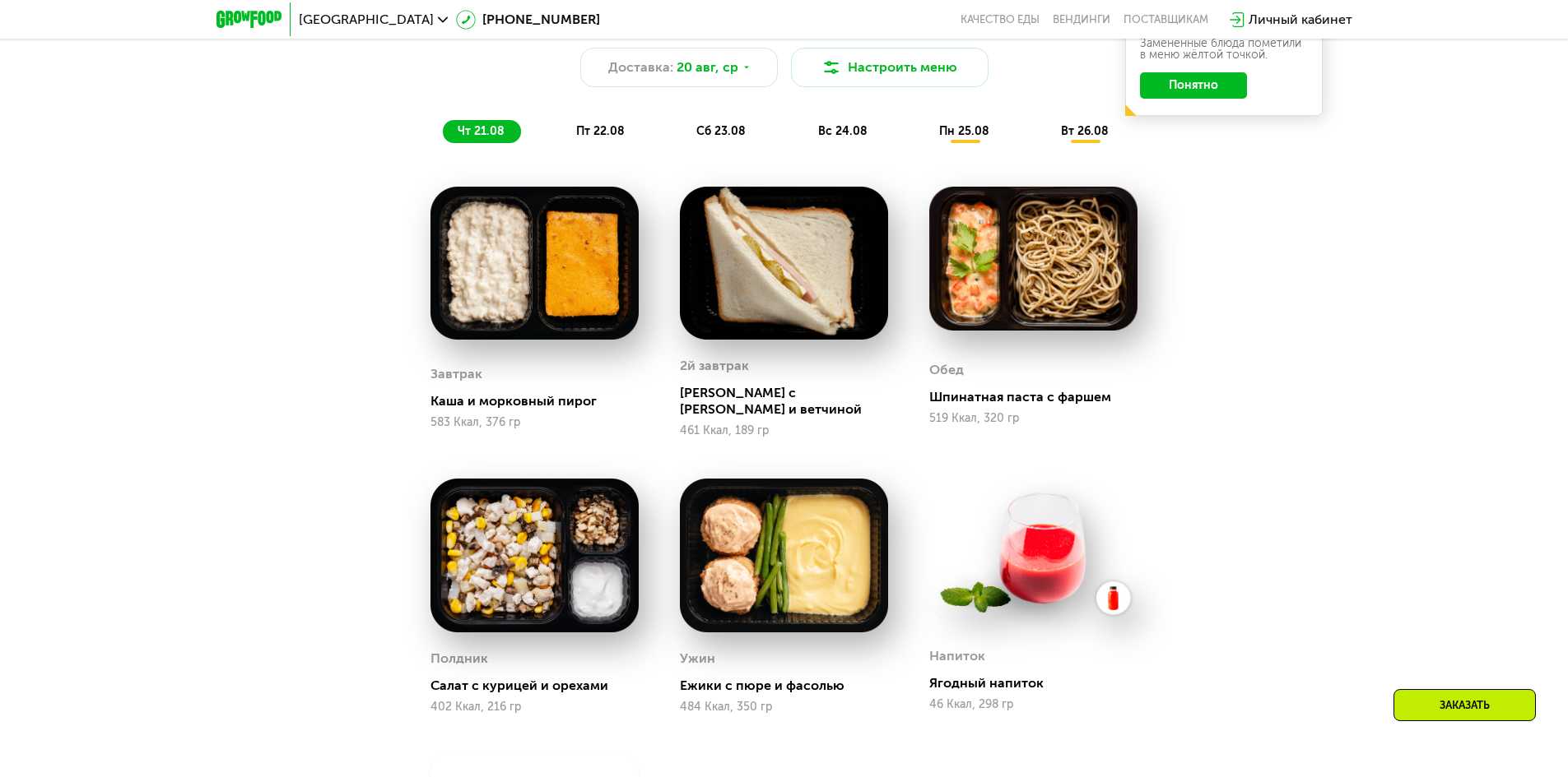
scroll to position [1069, 0]
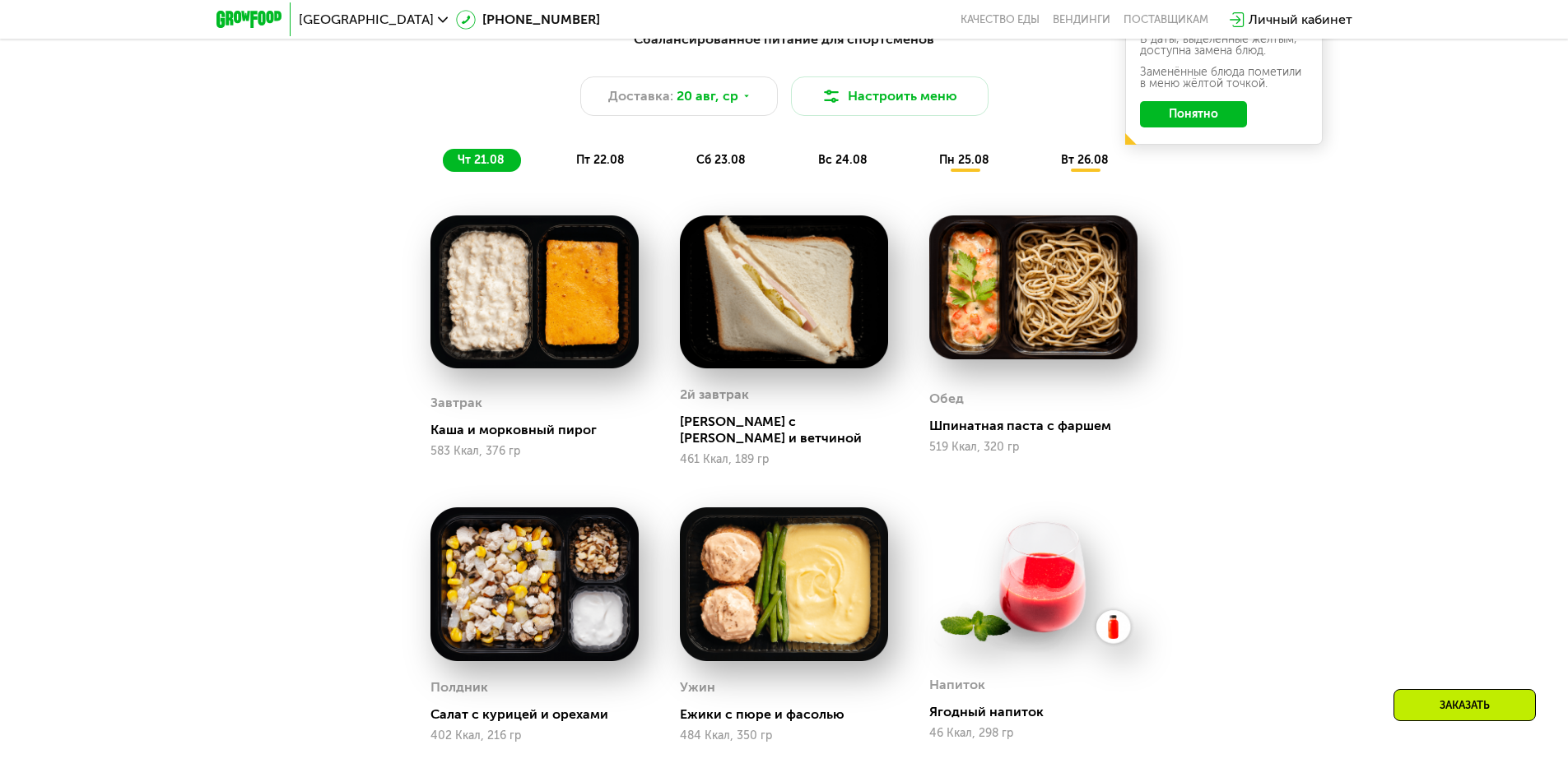
click at [605, 165] on span "пт 22.08" at bounding box center [601, 160] width 49 height 14
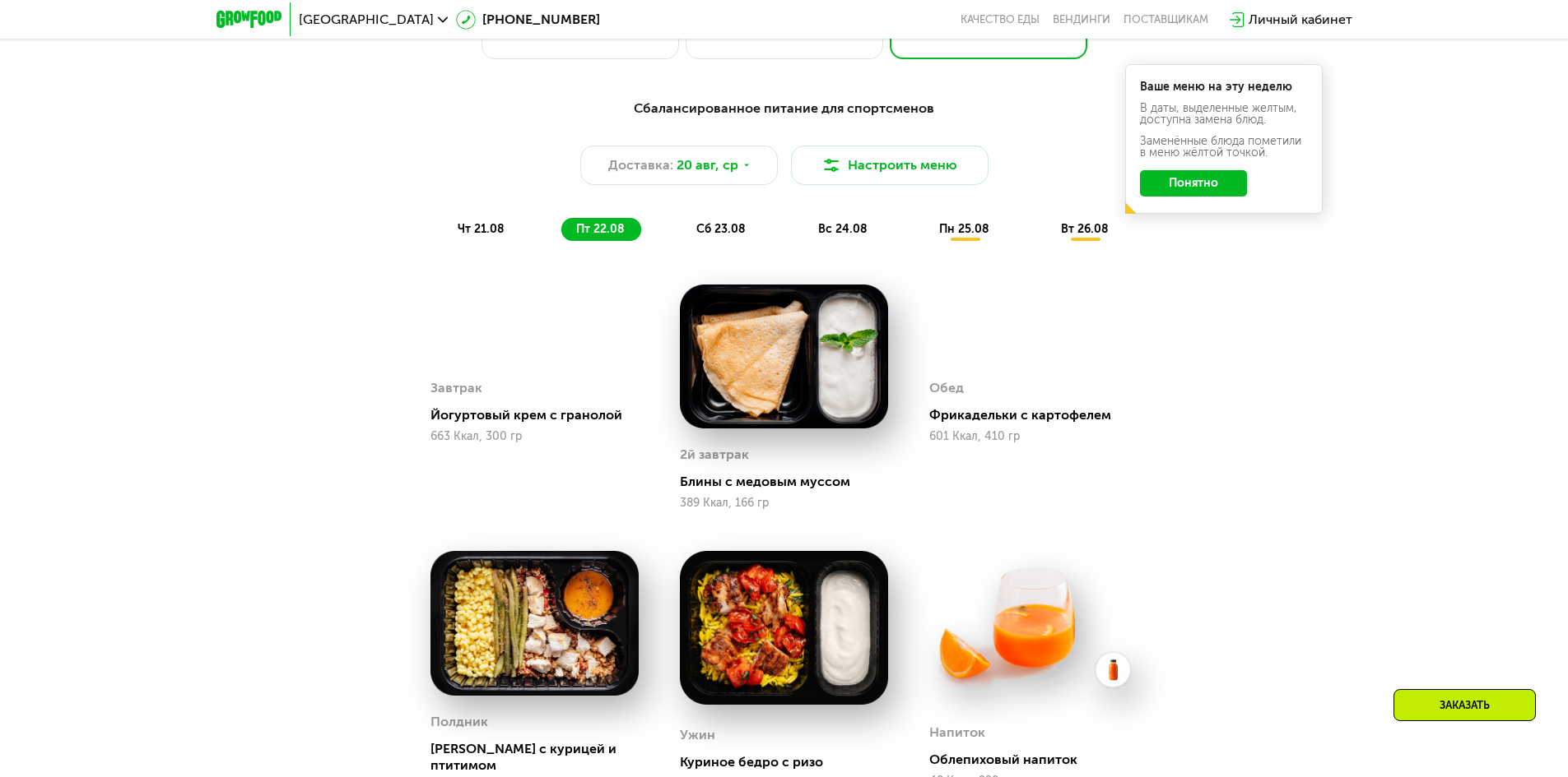
scroll to position [905, 0]
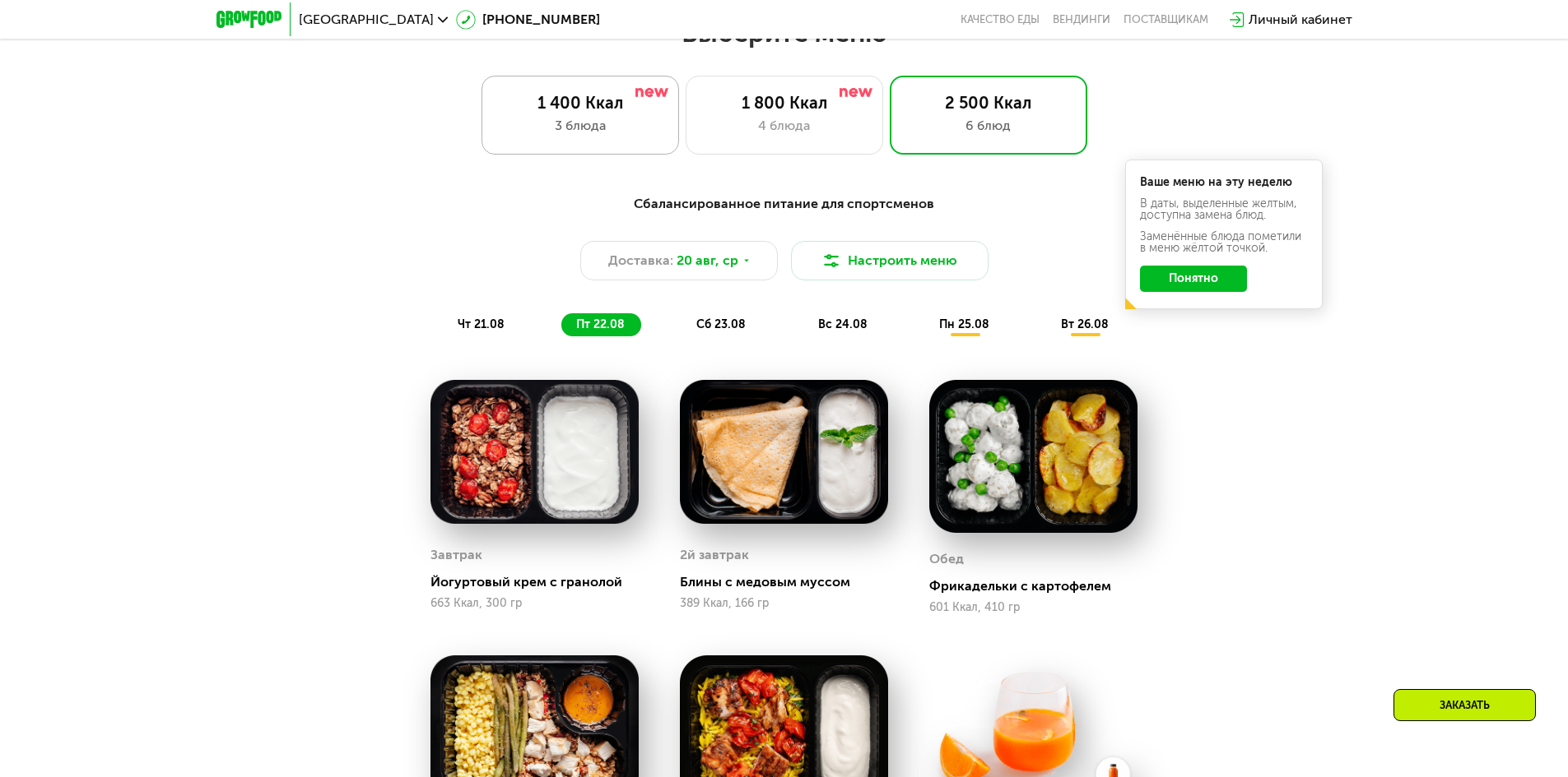
click at [685, 118] on div "1 400 Ккал 3 блюда" at bounding box center [784, 115] width 197 height 79
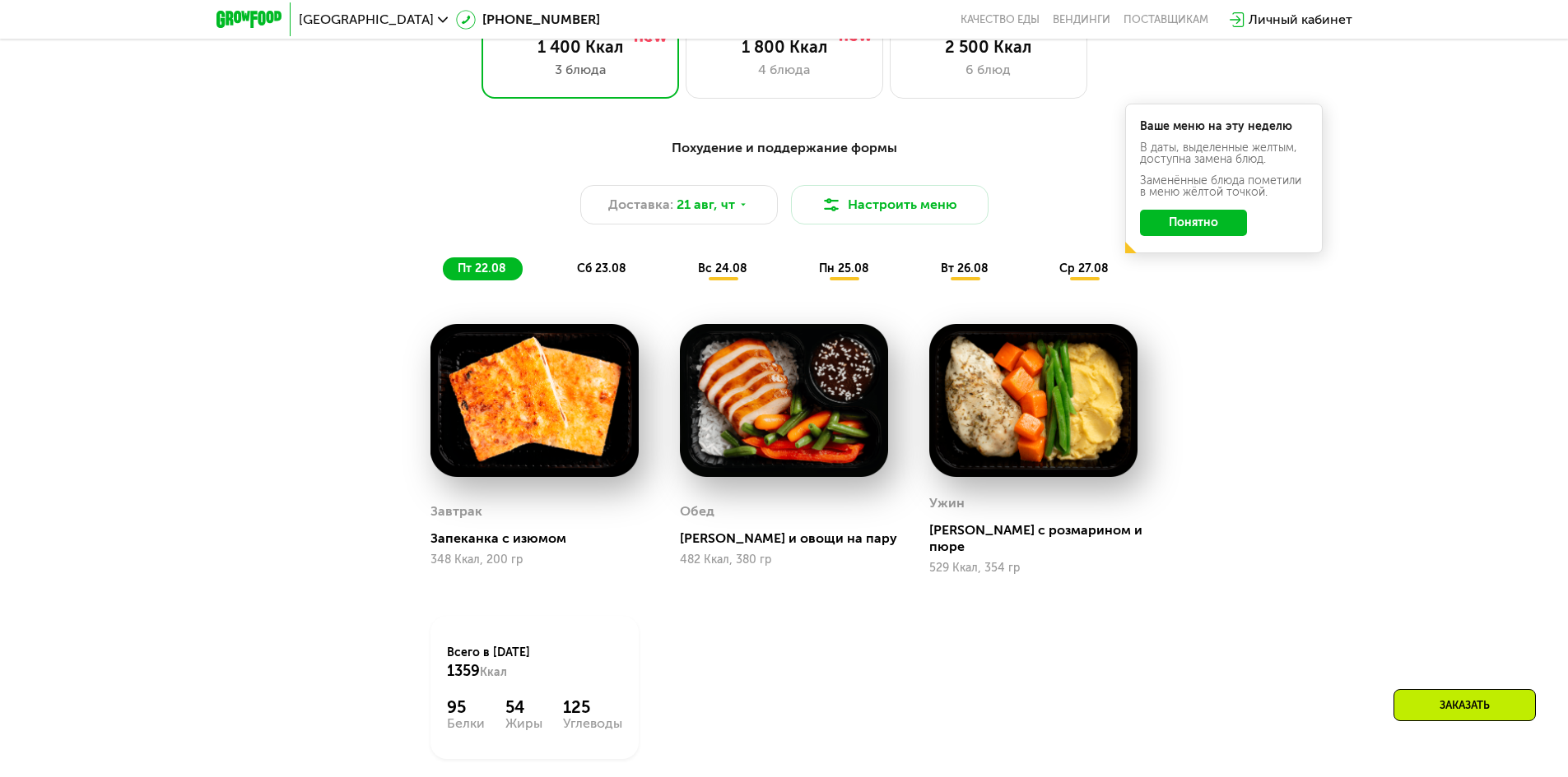
scroll to position [987, 0]
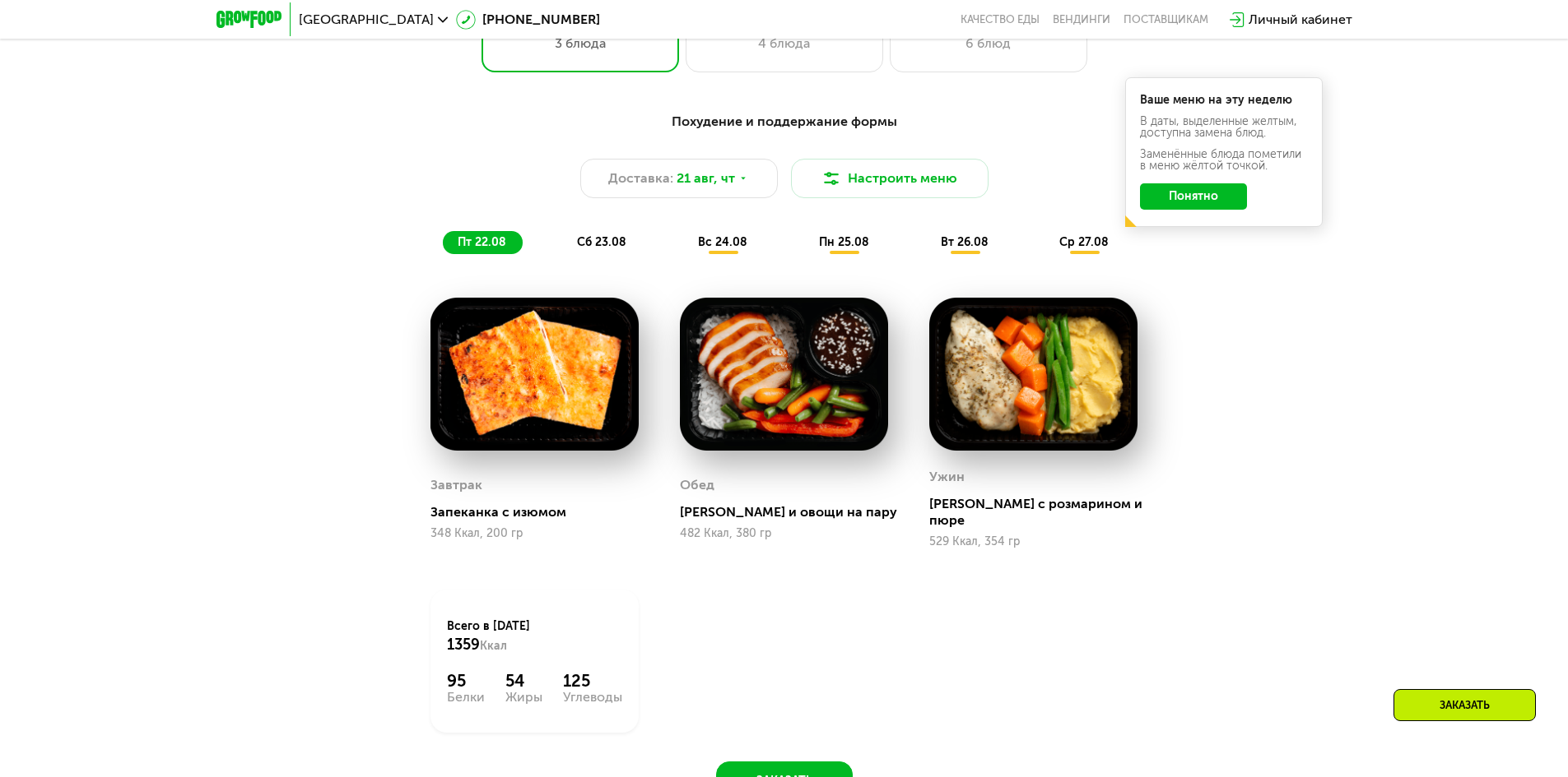
click at [610, 247] on span "сб 23.08" at bounding box center [601, 242] width 50 height 14
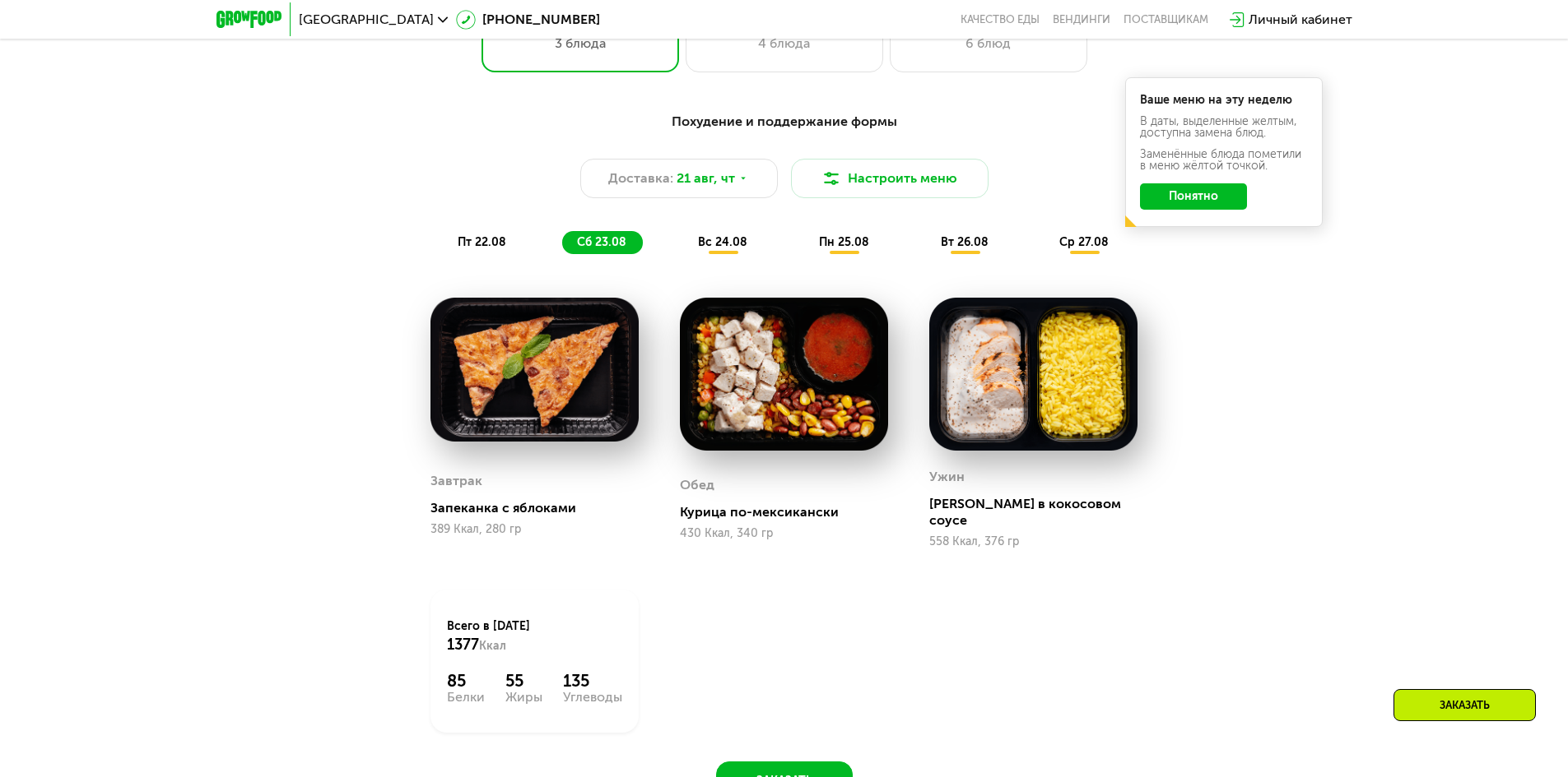
click at [747, 249] on span "вс 24.08" at bounding box center [722, 242] width 50 height 14
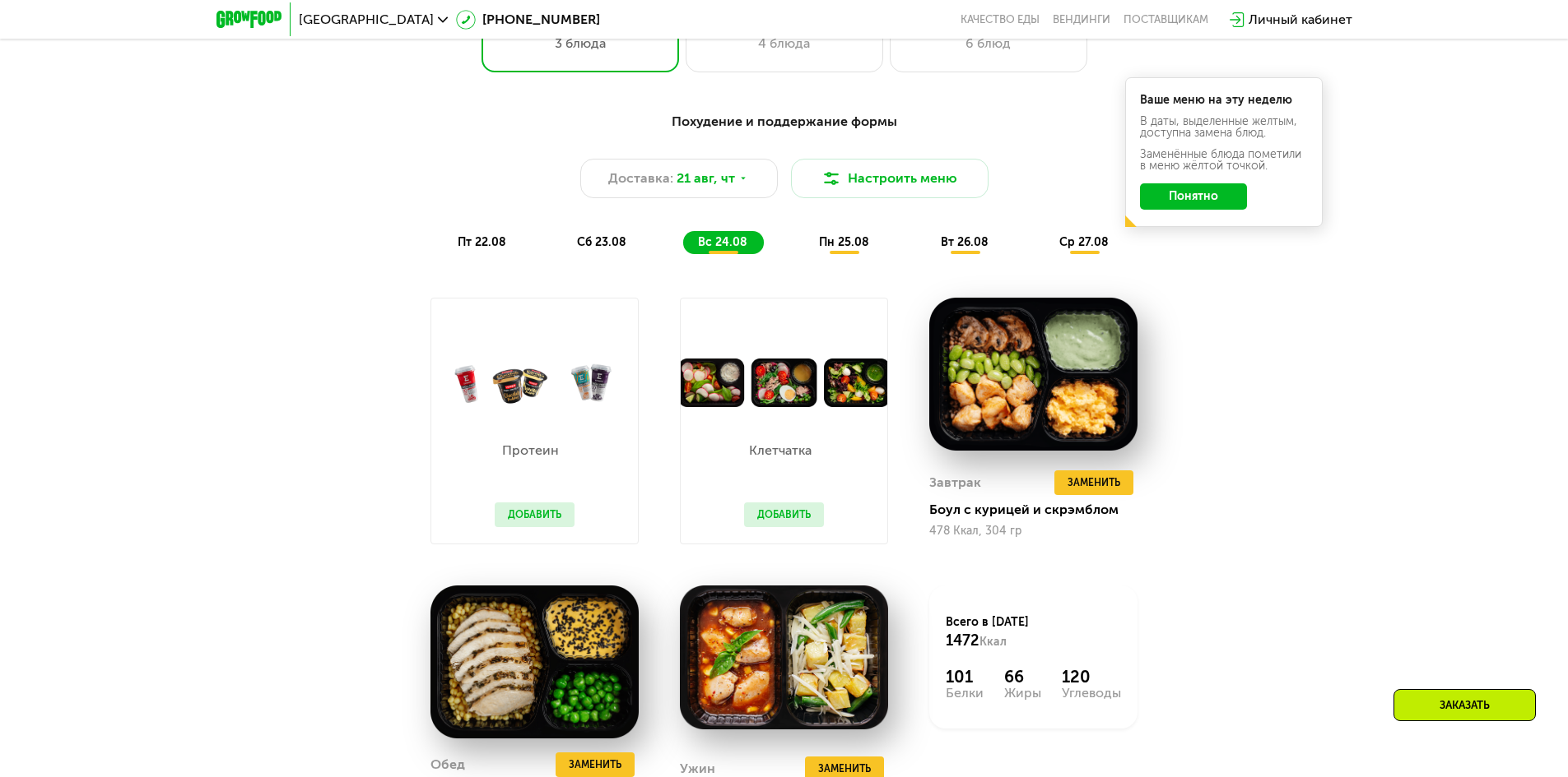
scroll to position [1069, 0]
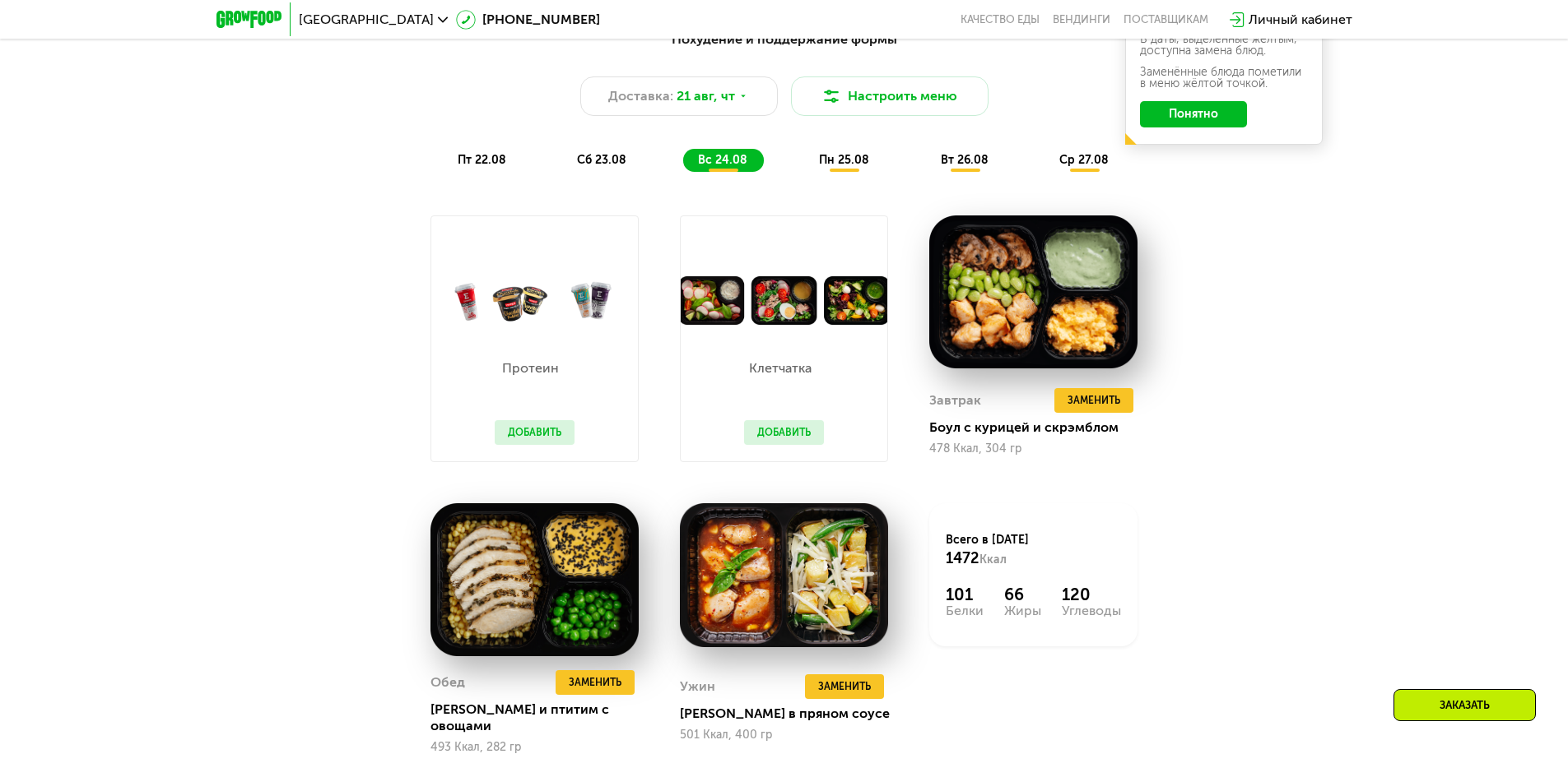
click at [834, 166] on span "пн 25.08" at bounding box center [844, 160] width 50 height 14
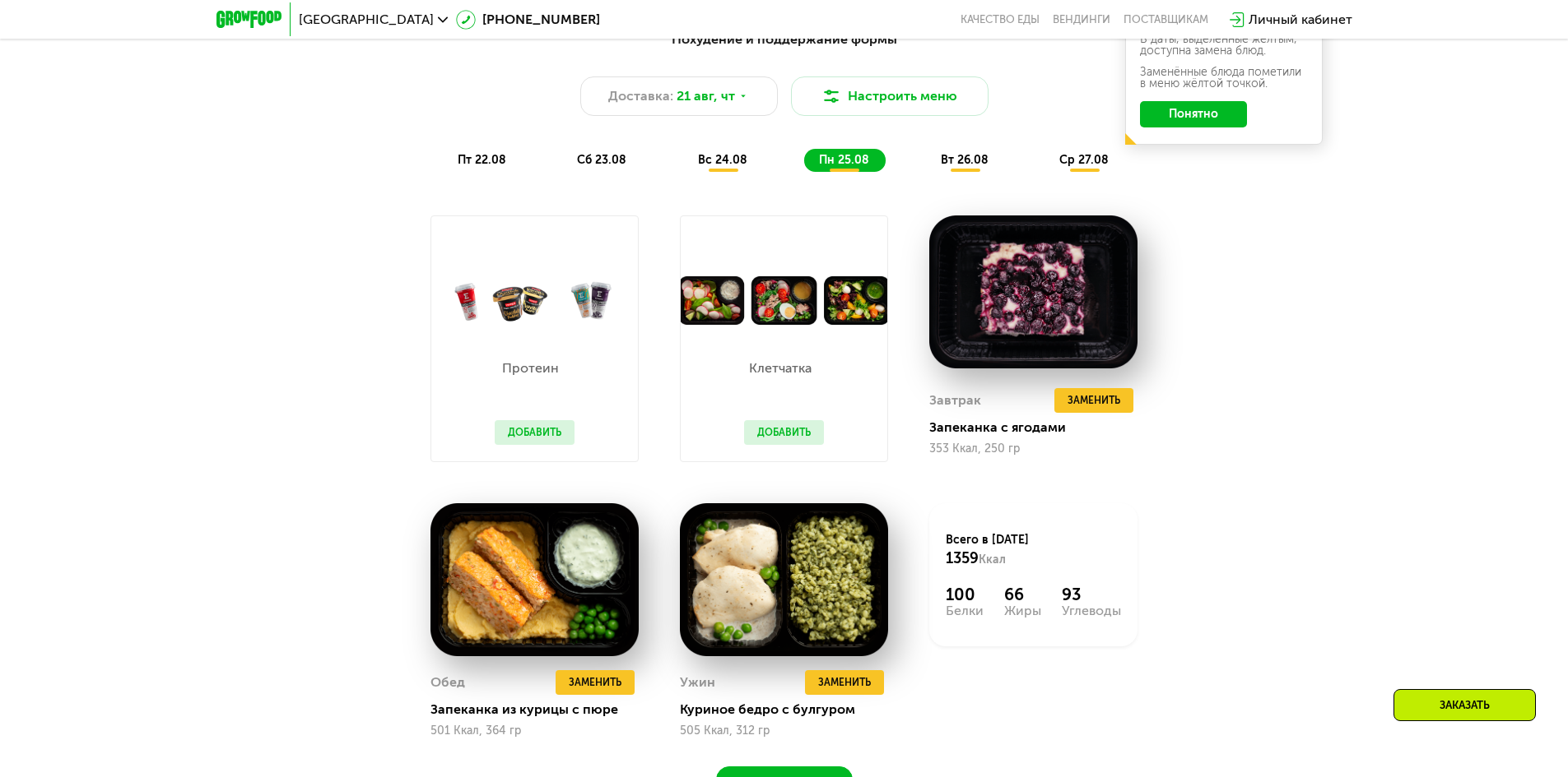
click at [950, 166] on span "вт 26.08" at bounding box center [964, 160] width 48 height 14
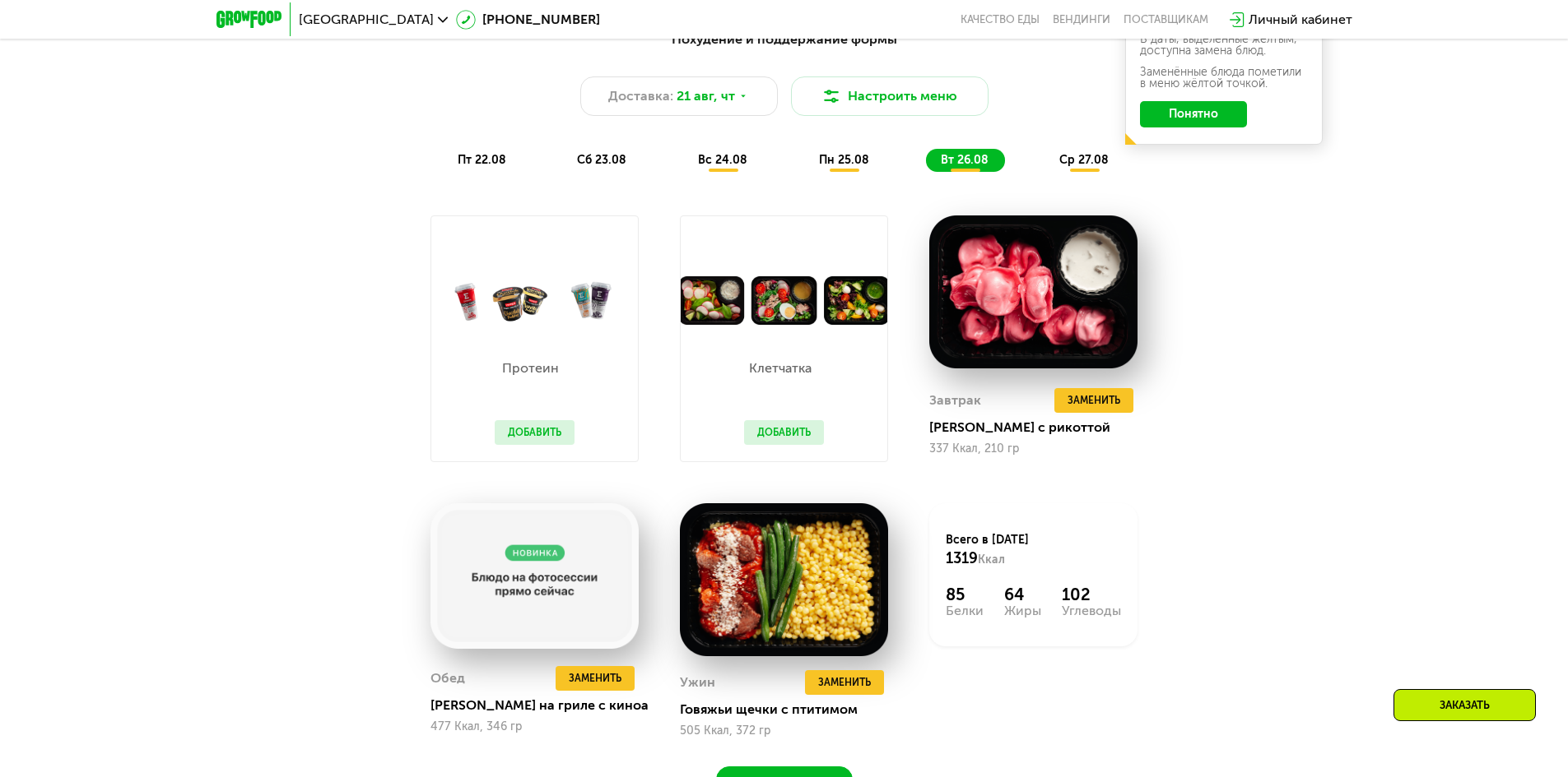
click at [466, 167] on span "пт 22.08" at bounding box center [481, 160] width 49 height 14
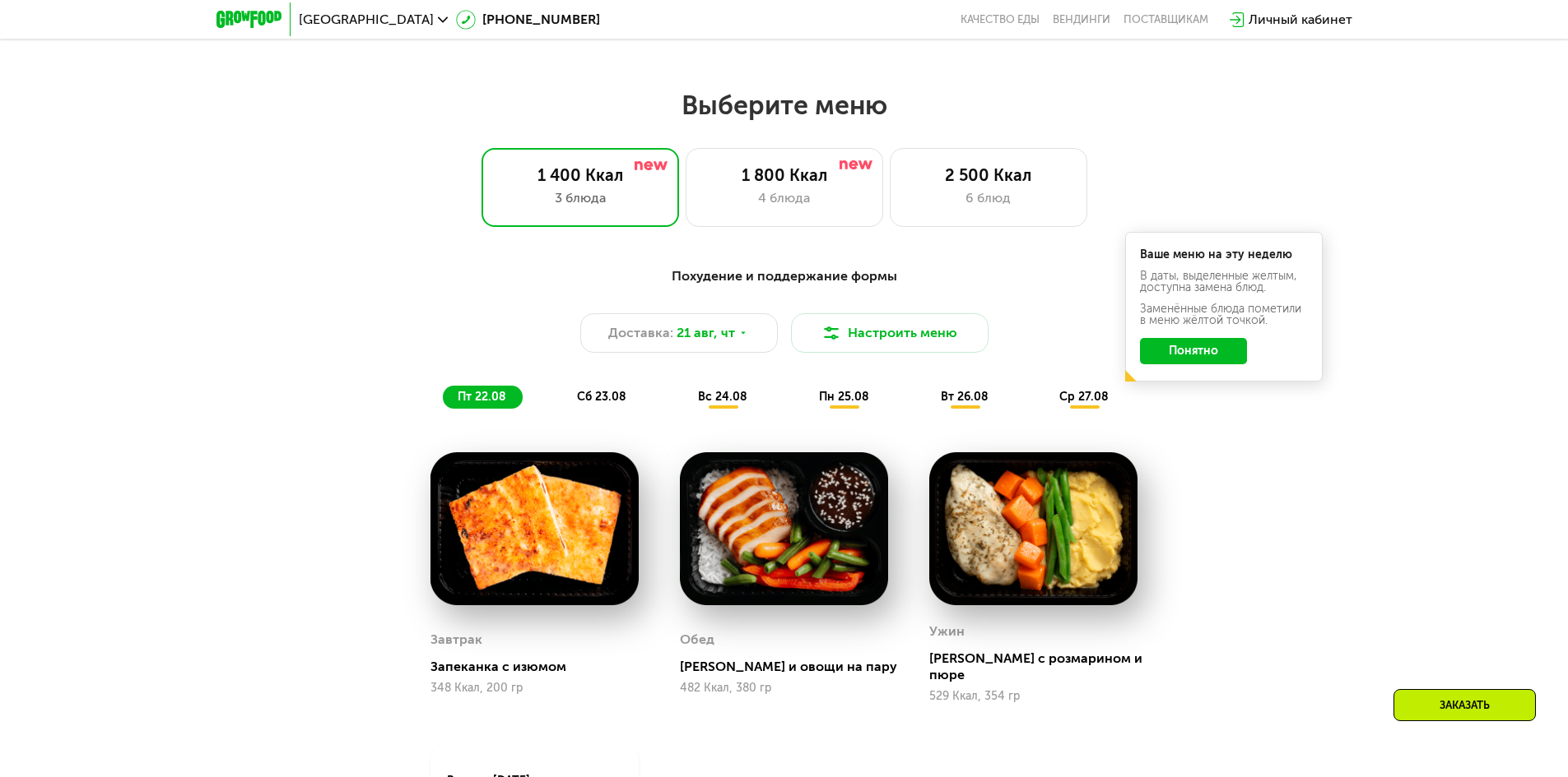
scroll to position [823, 0]
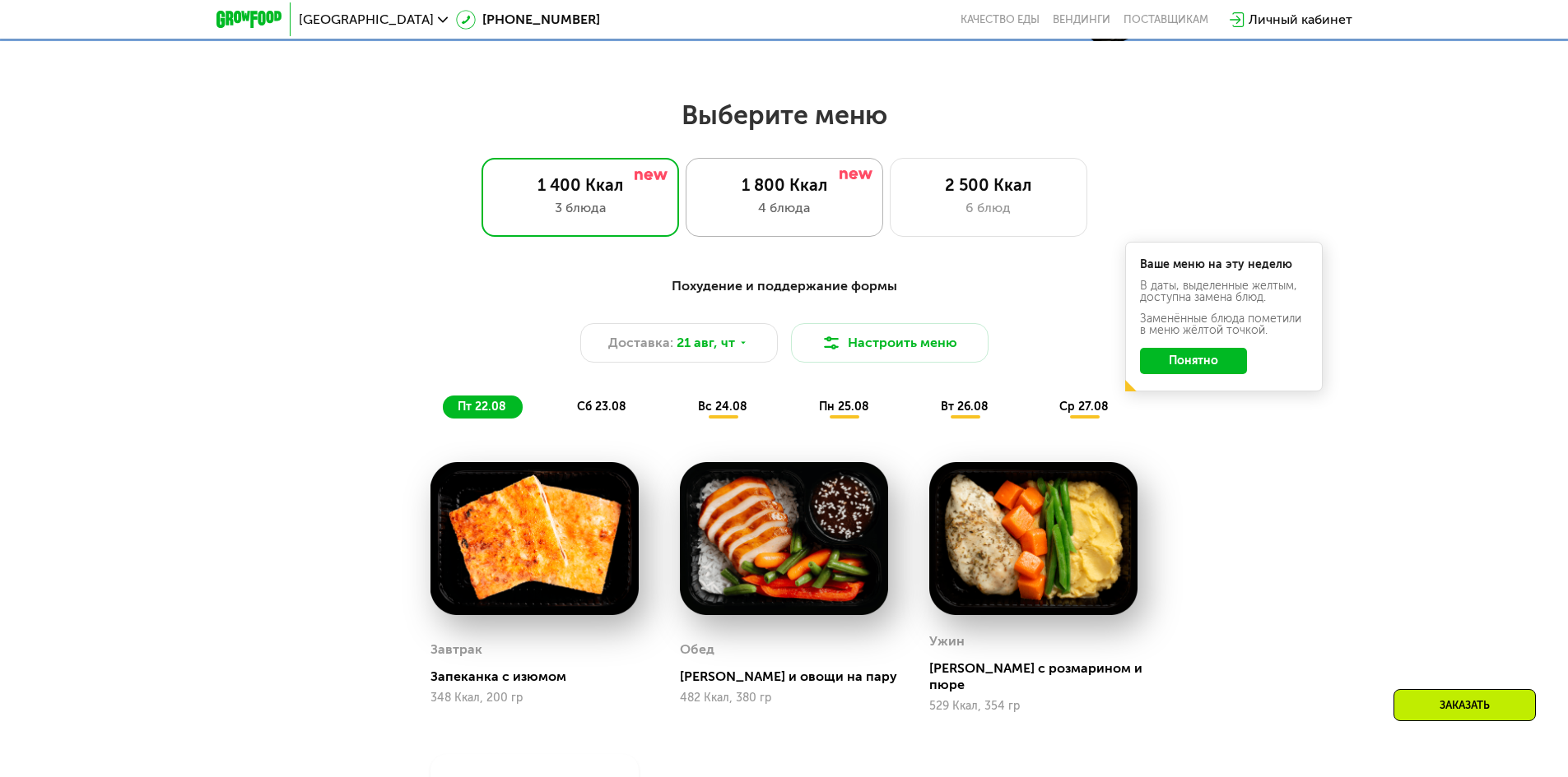
click at [890, 202] on div "1 800 Ккал 4 блюда" at bounding box center [988, 197] width 197 height 79
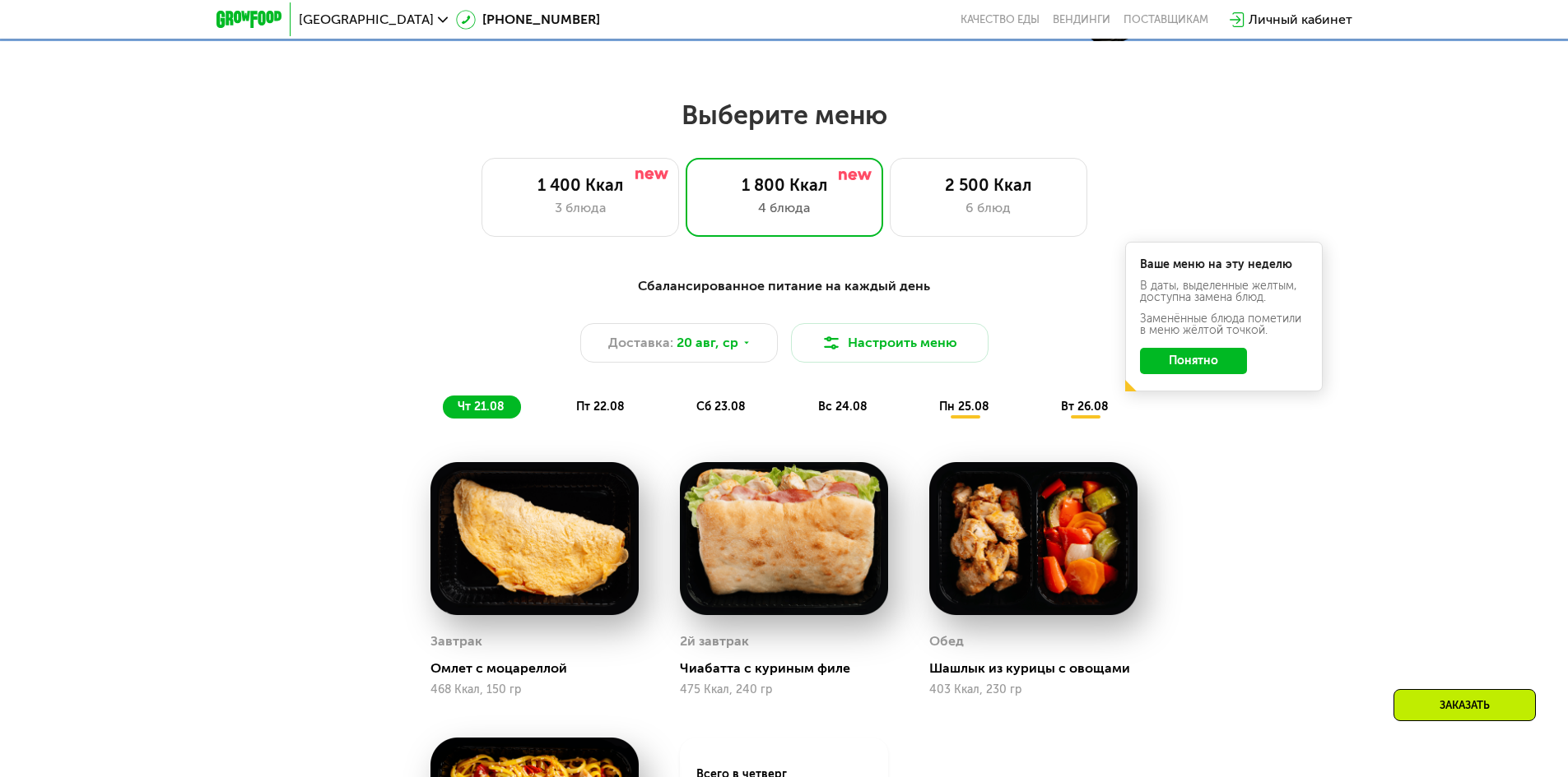
click at [1473, 705] on div "Заказать" at bounding box center [1464, 706] width 142 height 32
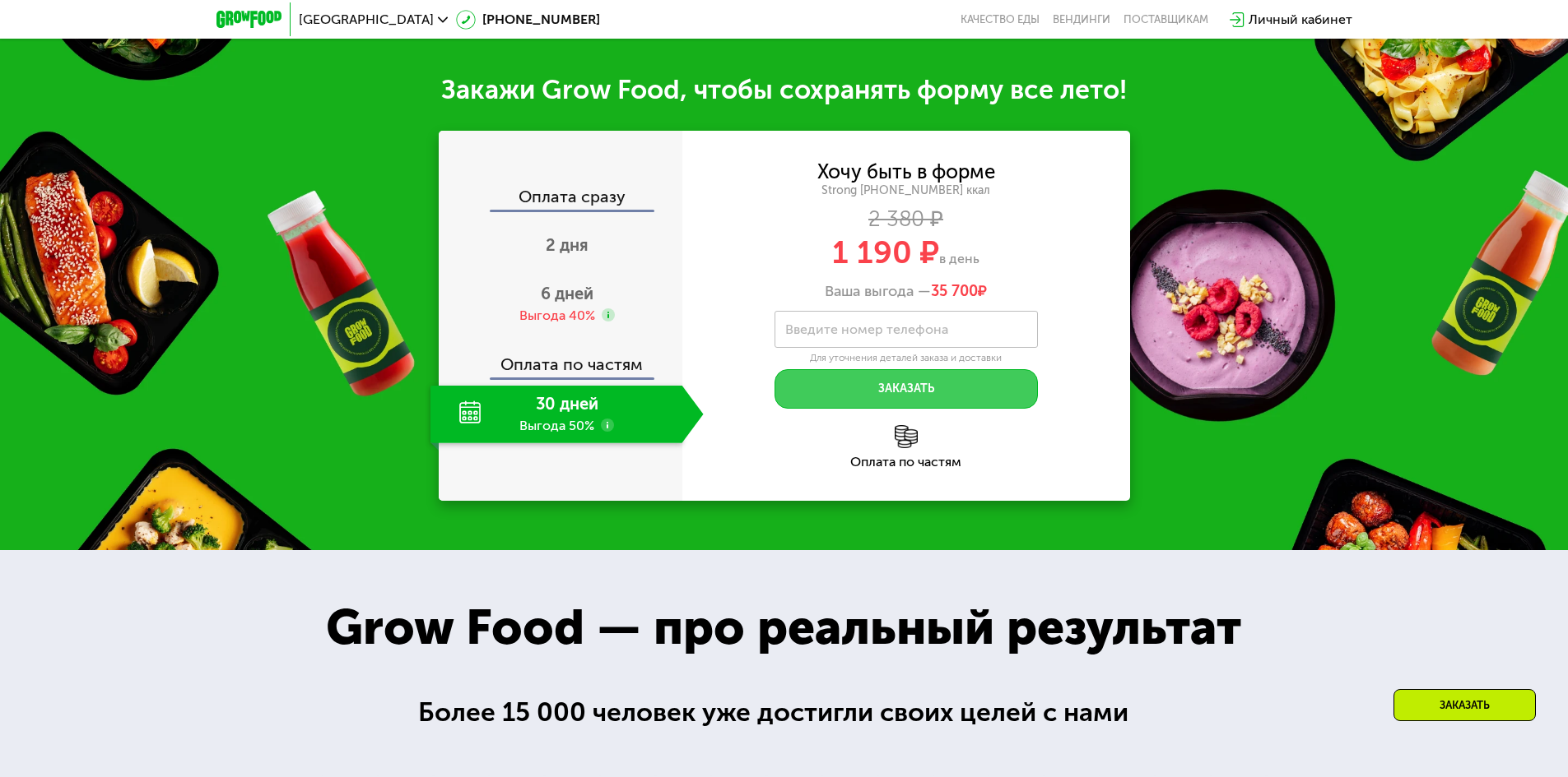
scroll to position [1829, 0]
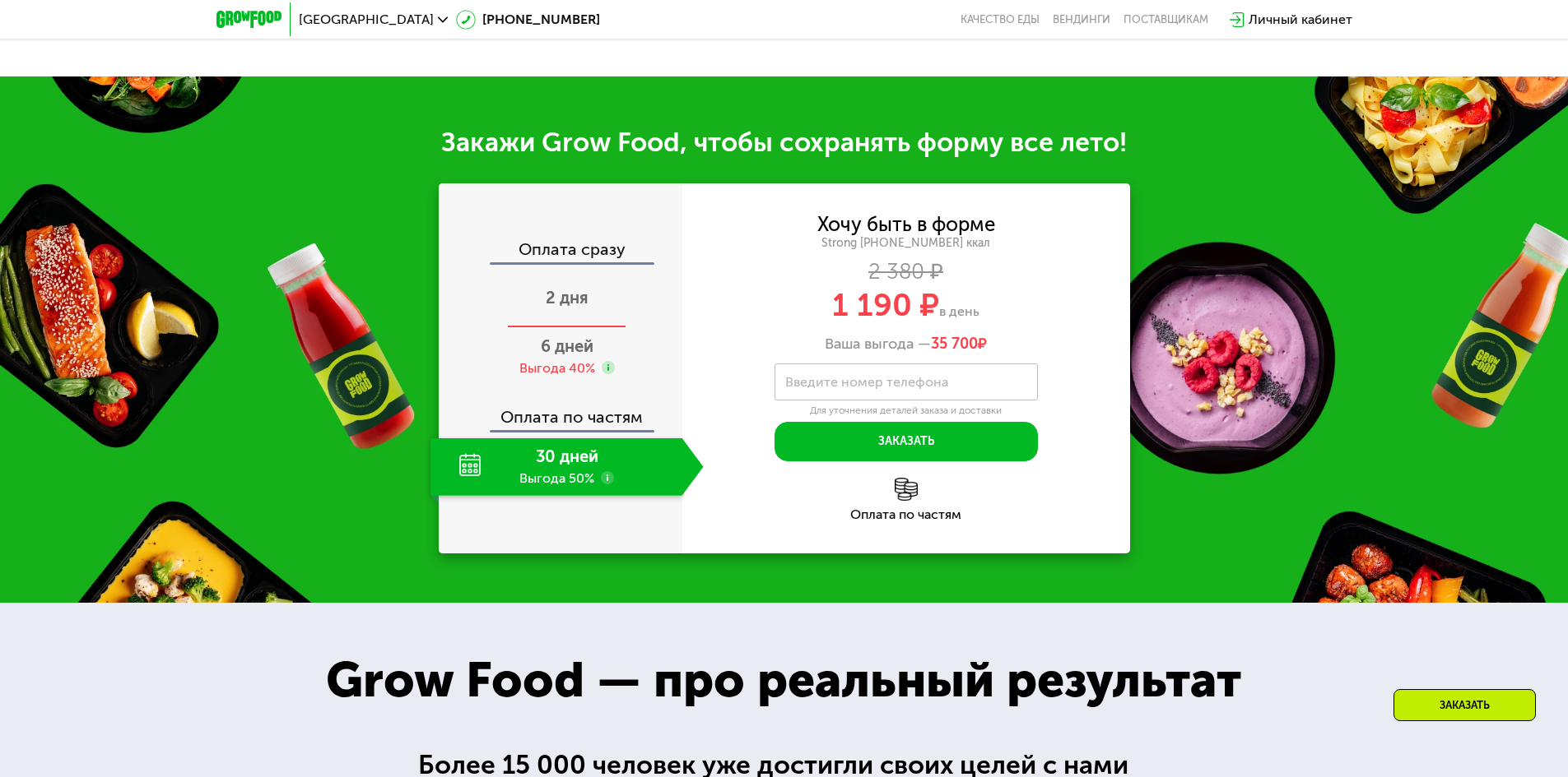
click at [557, 317] on div "2 дня" at bounding box center [566, 299] width 273 height 58
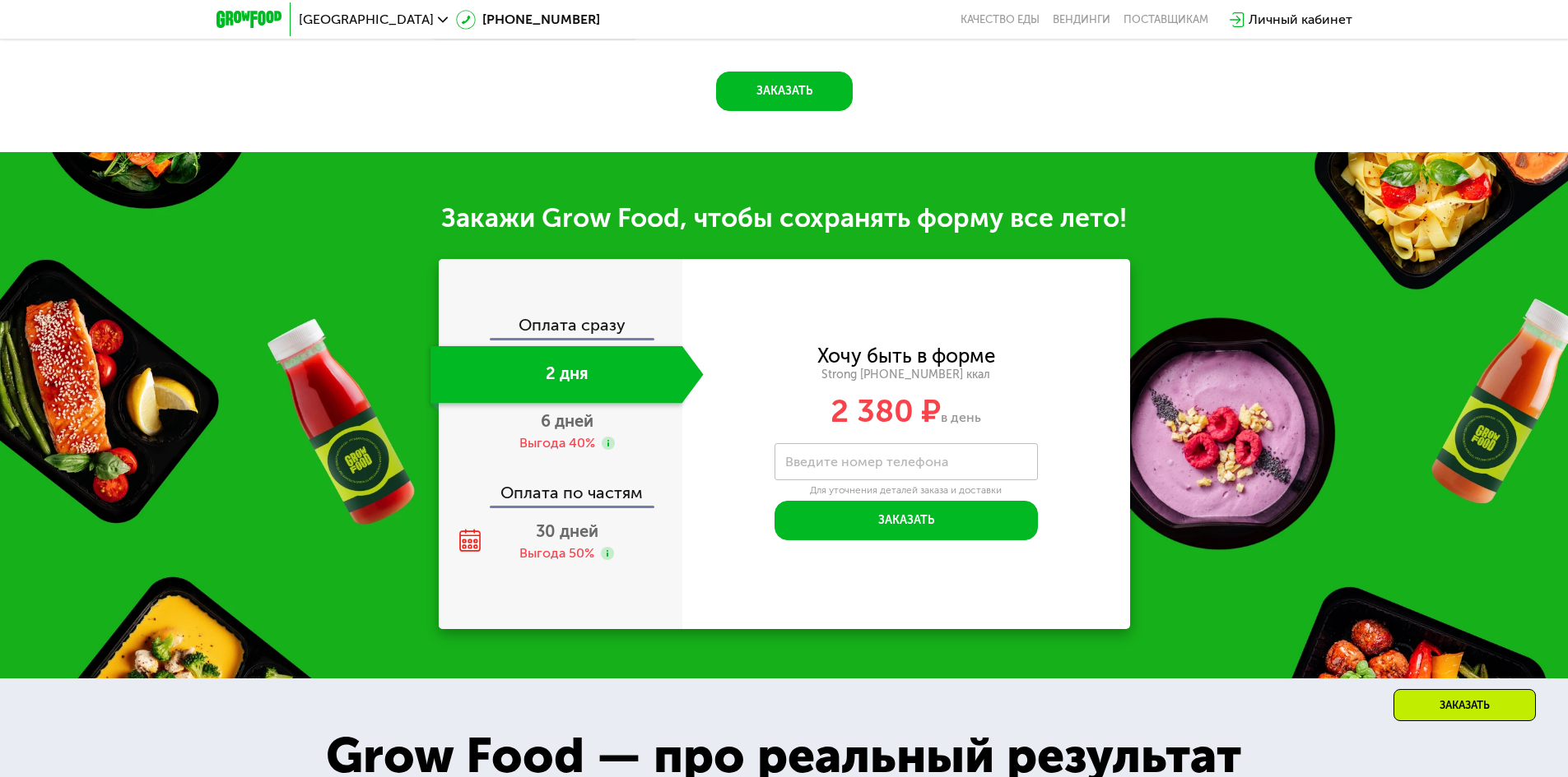
scroll to position [1905, 0]
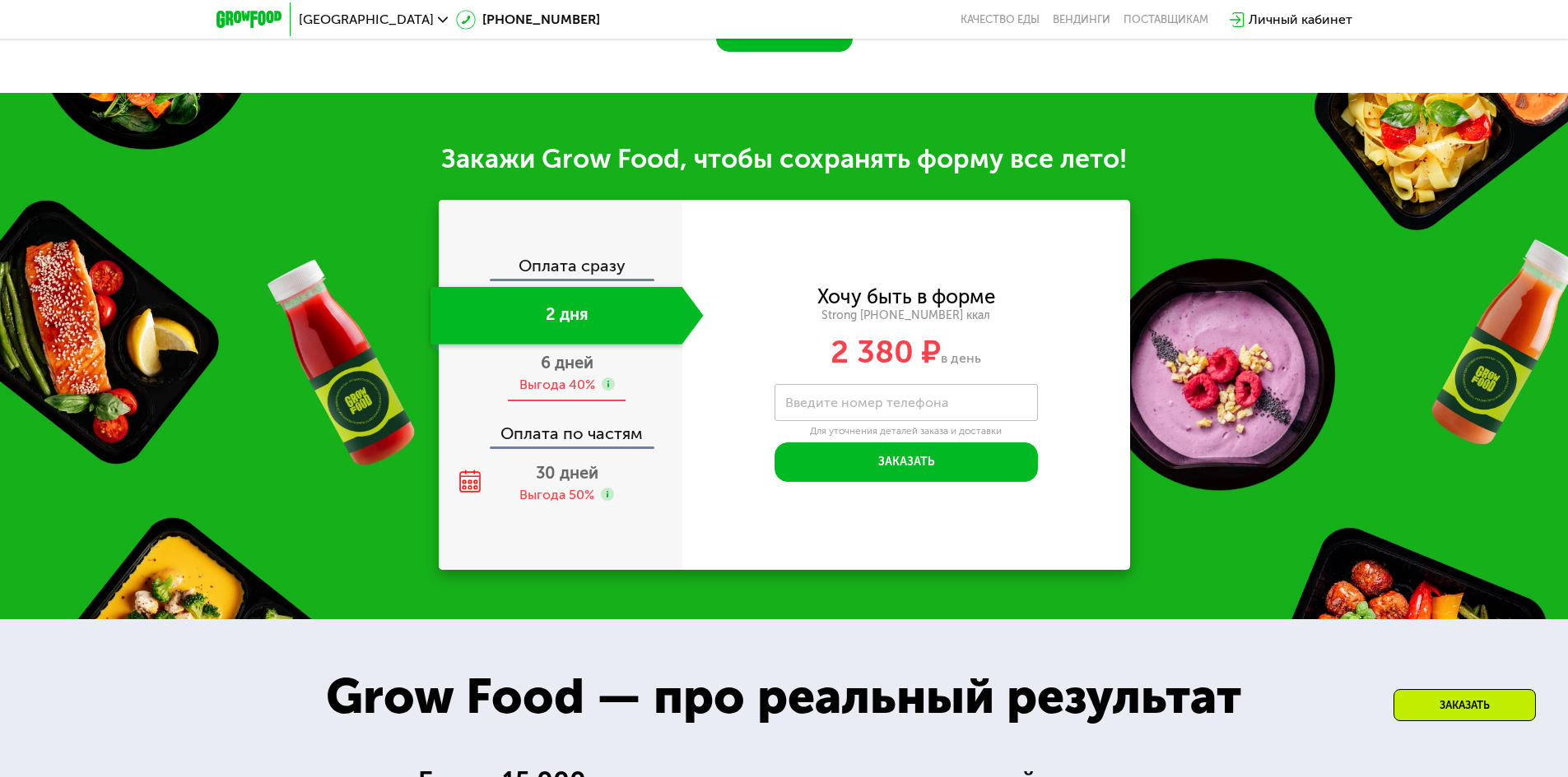
click at [563, 376] on div "Выгода 40%" at bounding box center [557, 385] width 76 height 18
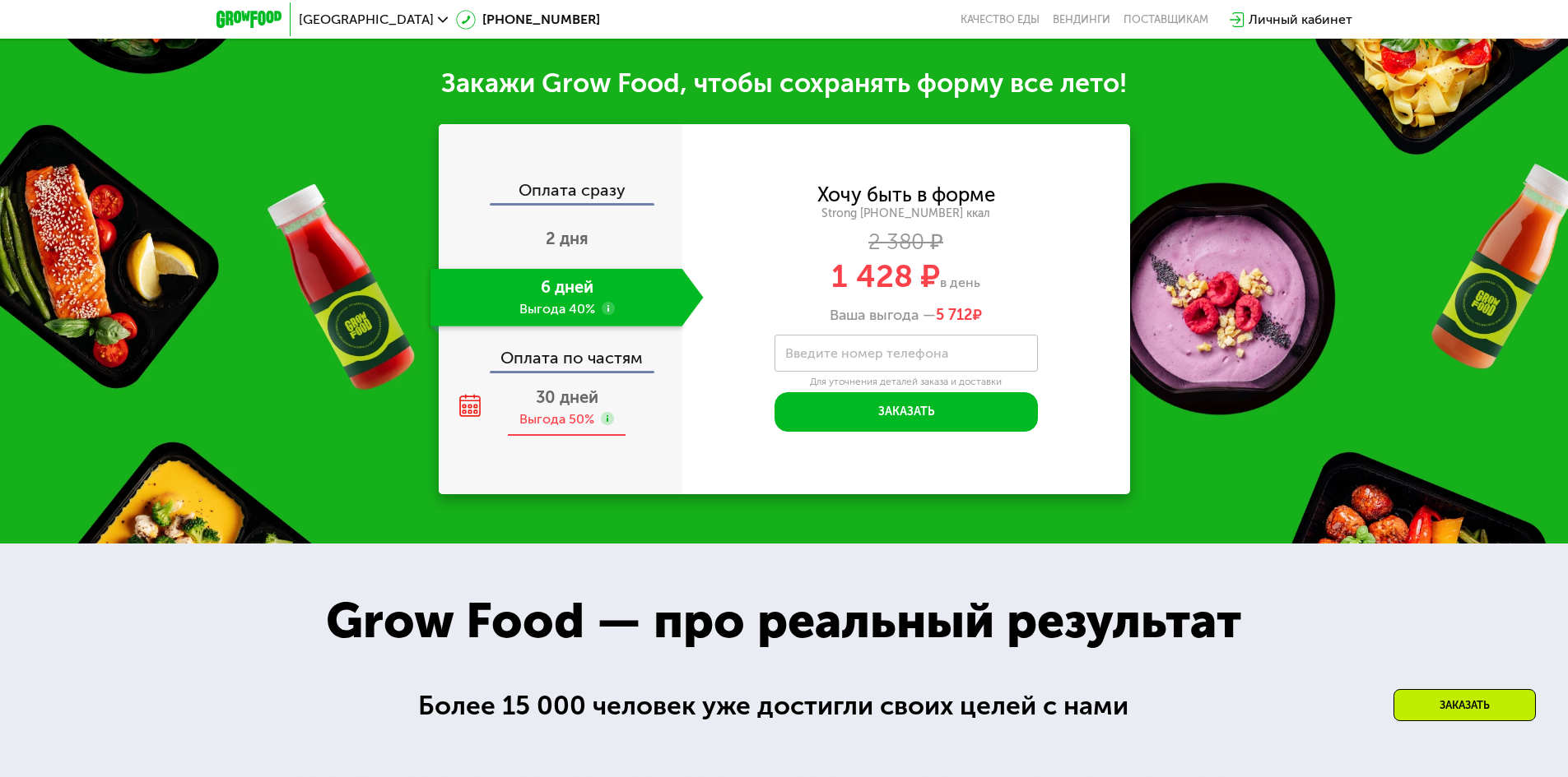
click at [565, 407] on span "30 дней" at bounding box center [566, 398] width 62 height 20
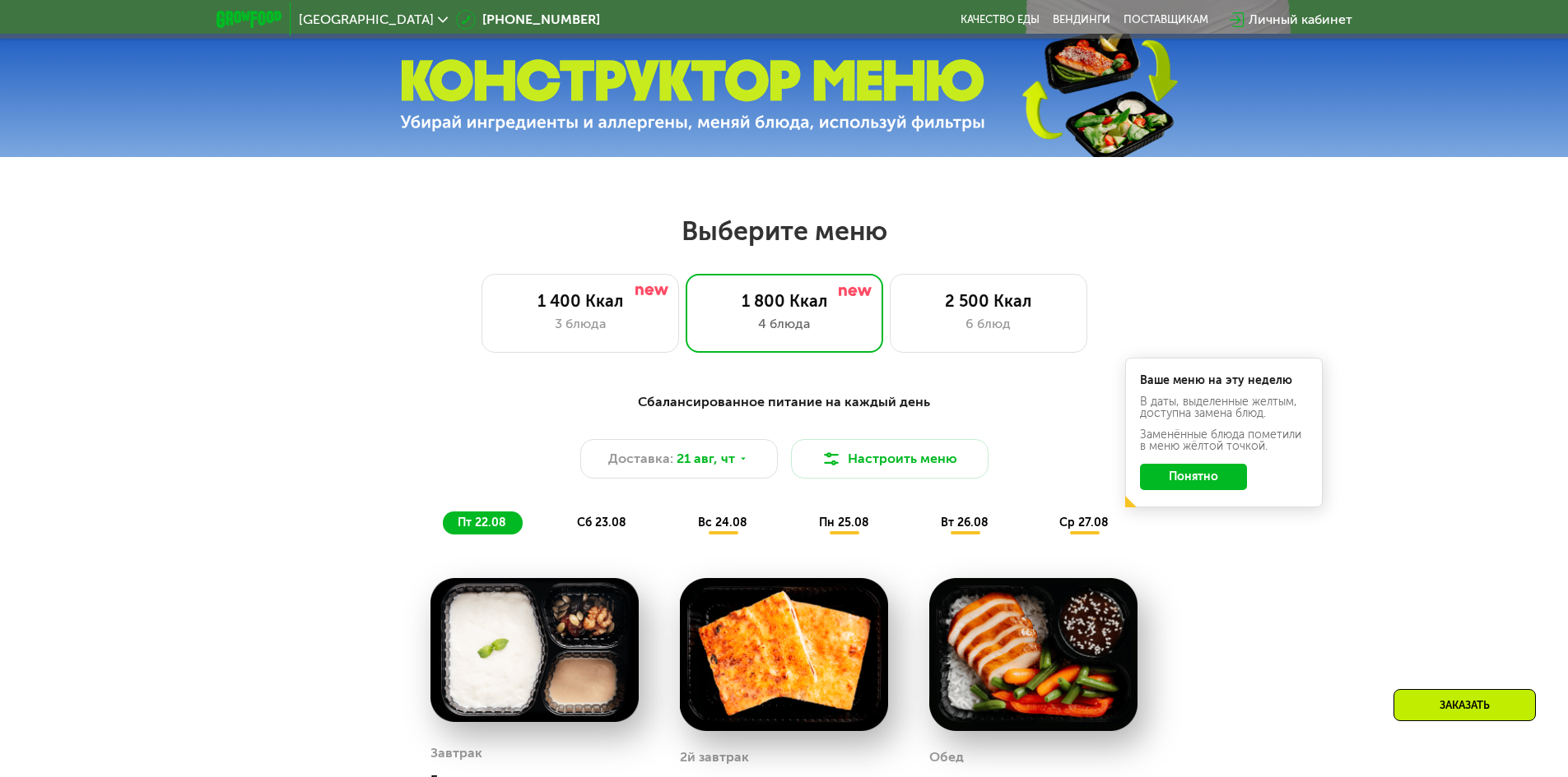
scroll to position [677, 0]
